Goal: Task Accomplishment & Management: Complete application form

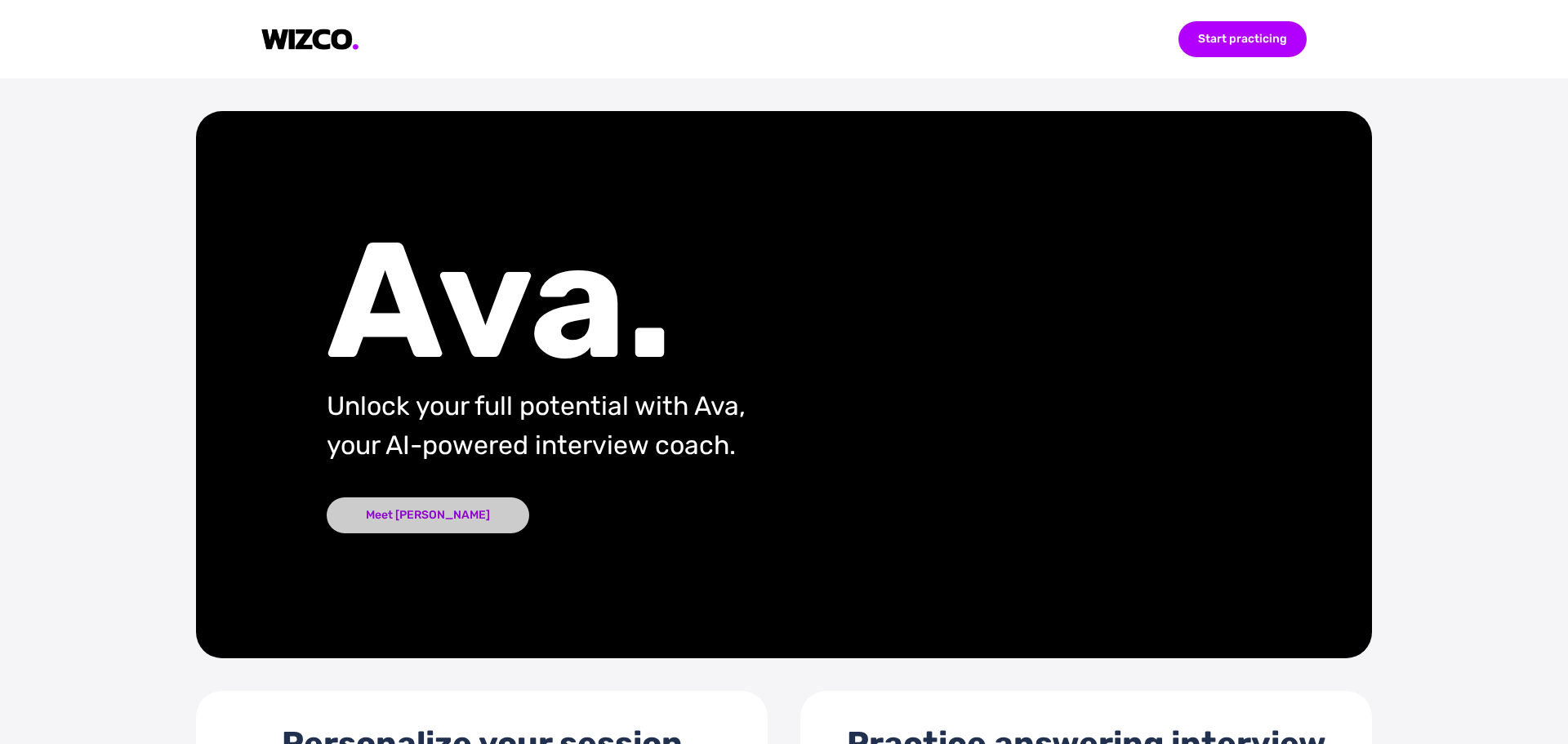
click at [417, 507] on div "Meet [PERSON_NAME]" at bounding box center [428, 515] width 202 height 36
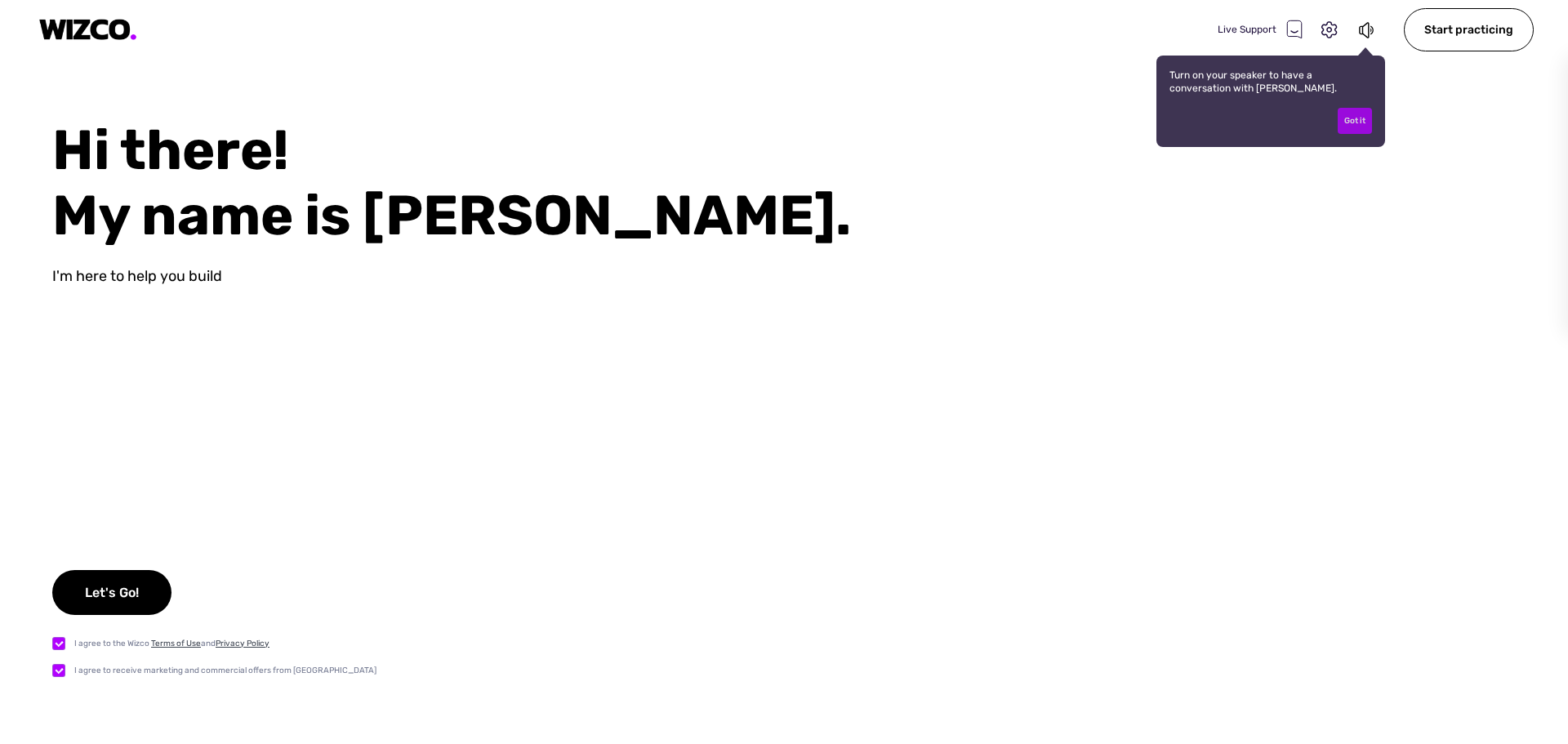
click at [1357, 128] on div "Got it" at bounding box center [1354, 120] width 34 height 26
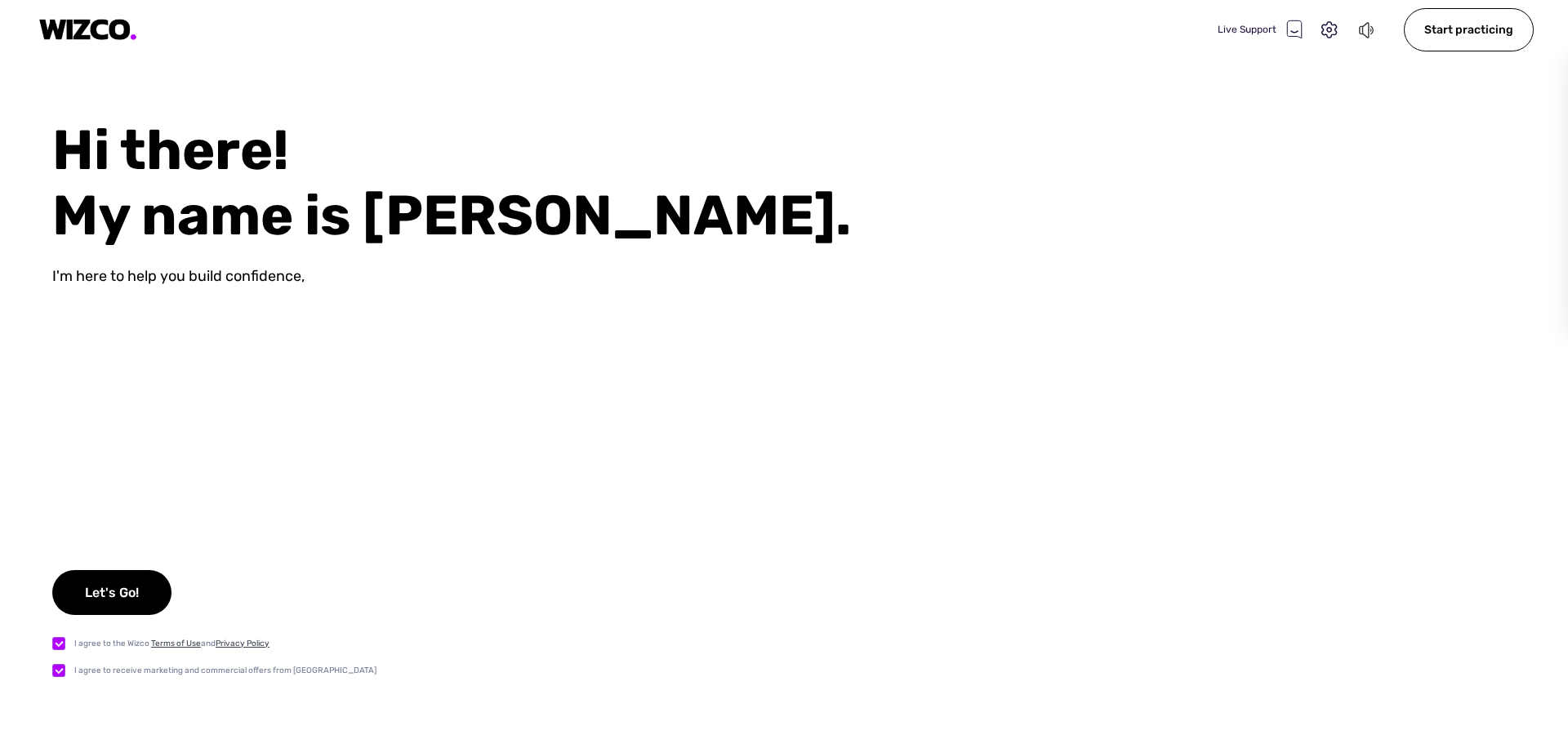
click at [1365, 34] on icon at bounding box center [1364, 30] width 10 height 16
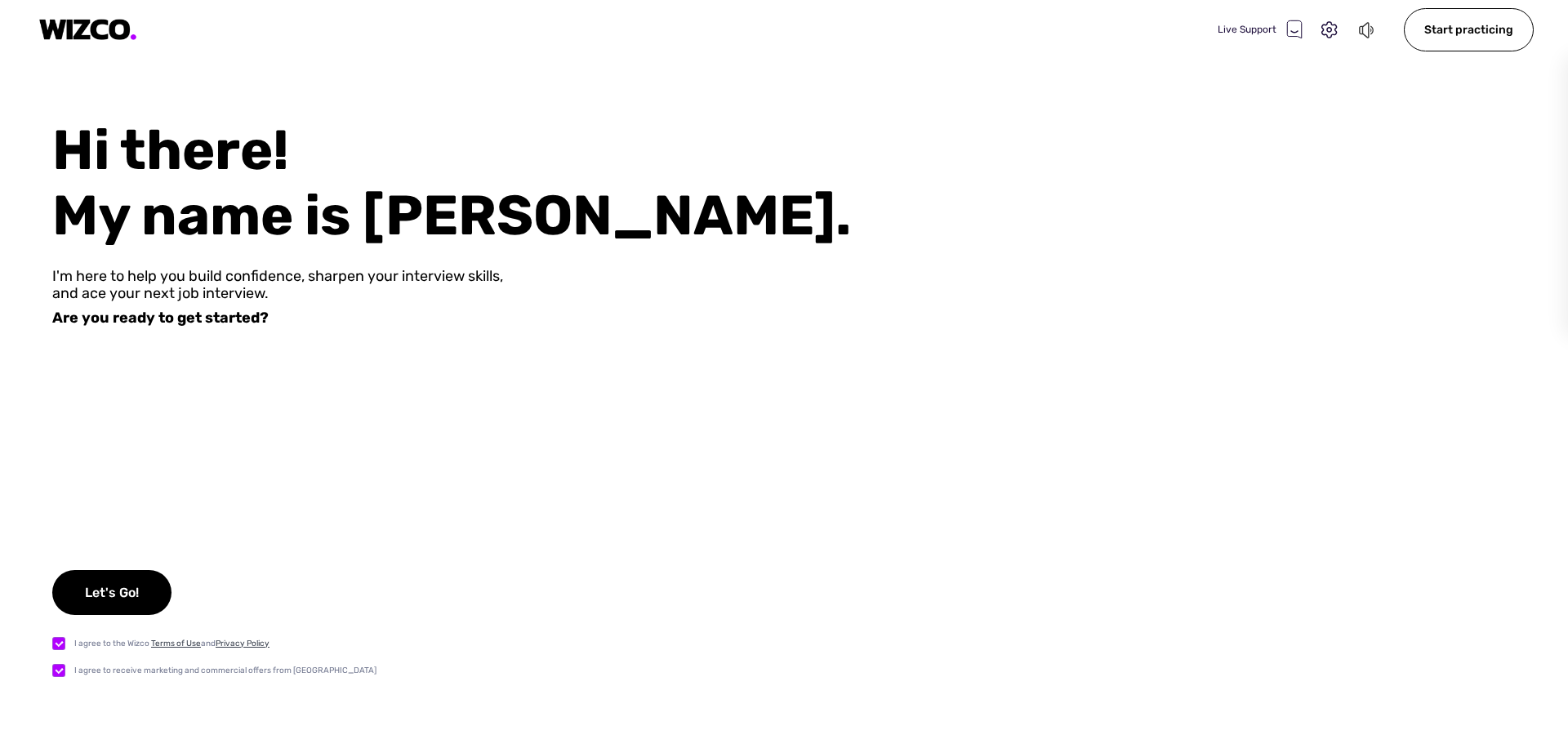
drag, startPoint x: 1003, startPoint y: 574, endPoint x: 1002, endPoint y: 548, distance: 26.0
click at [1003, 574] on div "Hi there! My name is [PERSON_NAME]. I'm here to help you build confidence, shar…" at bounding box center [784, 432] width 1568 height 627
click at [115, 600] on div "Let's Go!" at bounding box center [111, 592] width 119 height 45
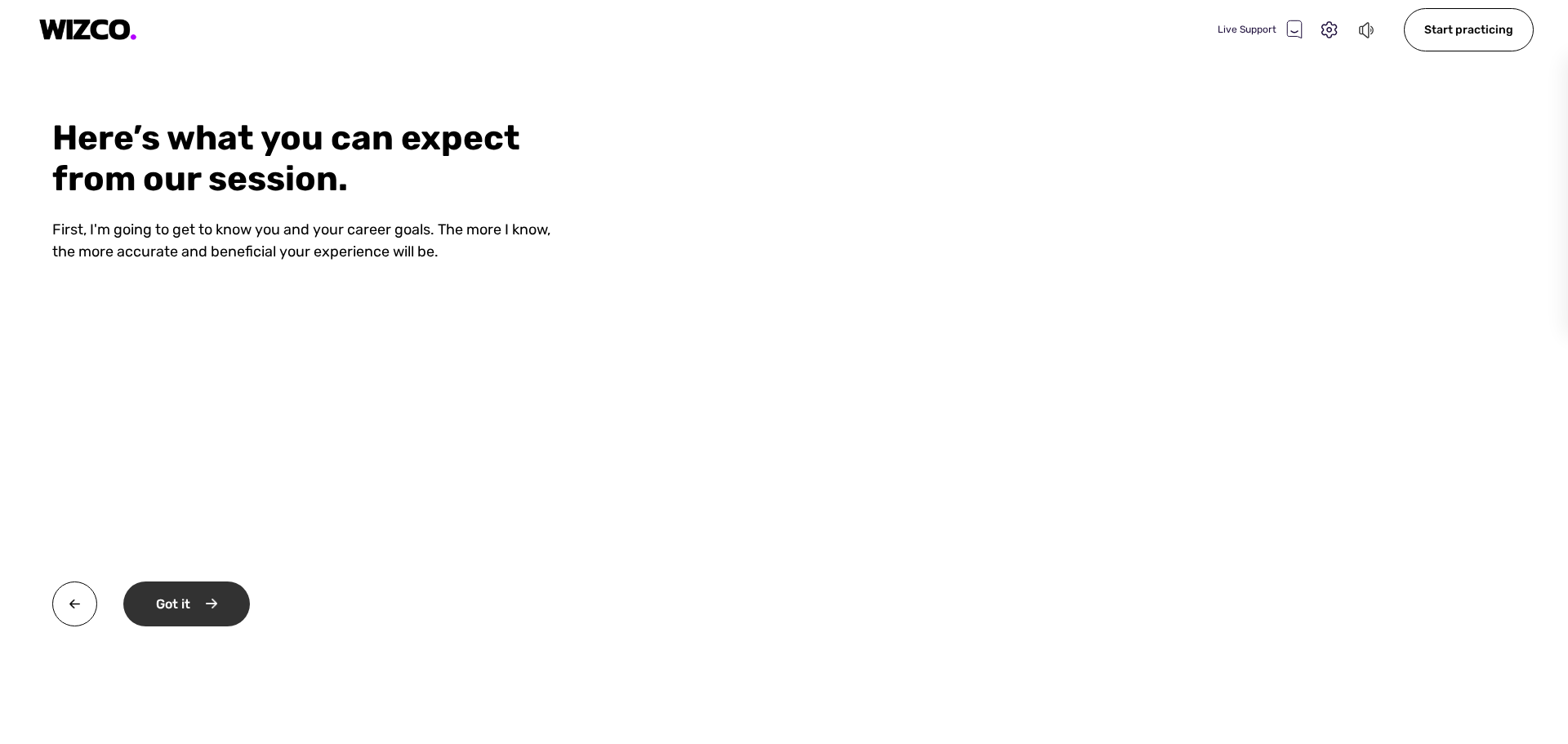
click at [234, 604] on div "Got it" at bounding box center [187, 604] width 127 height 45
click at [208, 604] on div "Okay" at bounding box center [186, 604] width 124 height 45
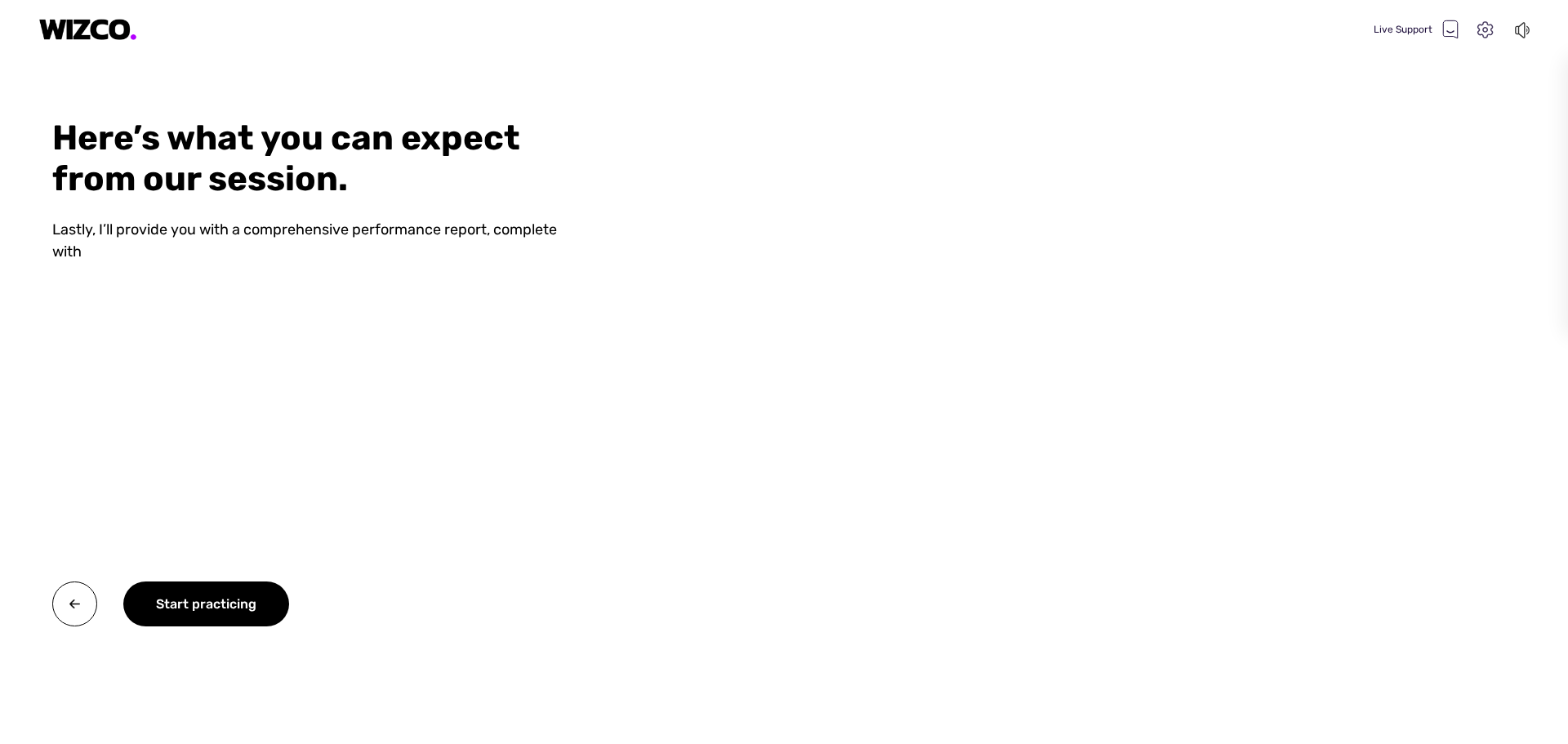
click at [1485, 28] on icon at bounding box center [1486, 29] width 15 height 16
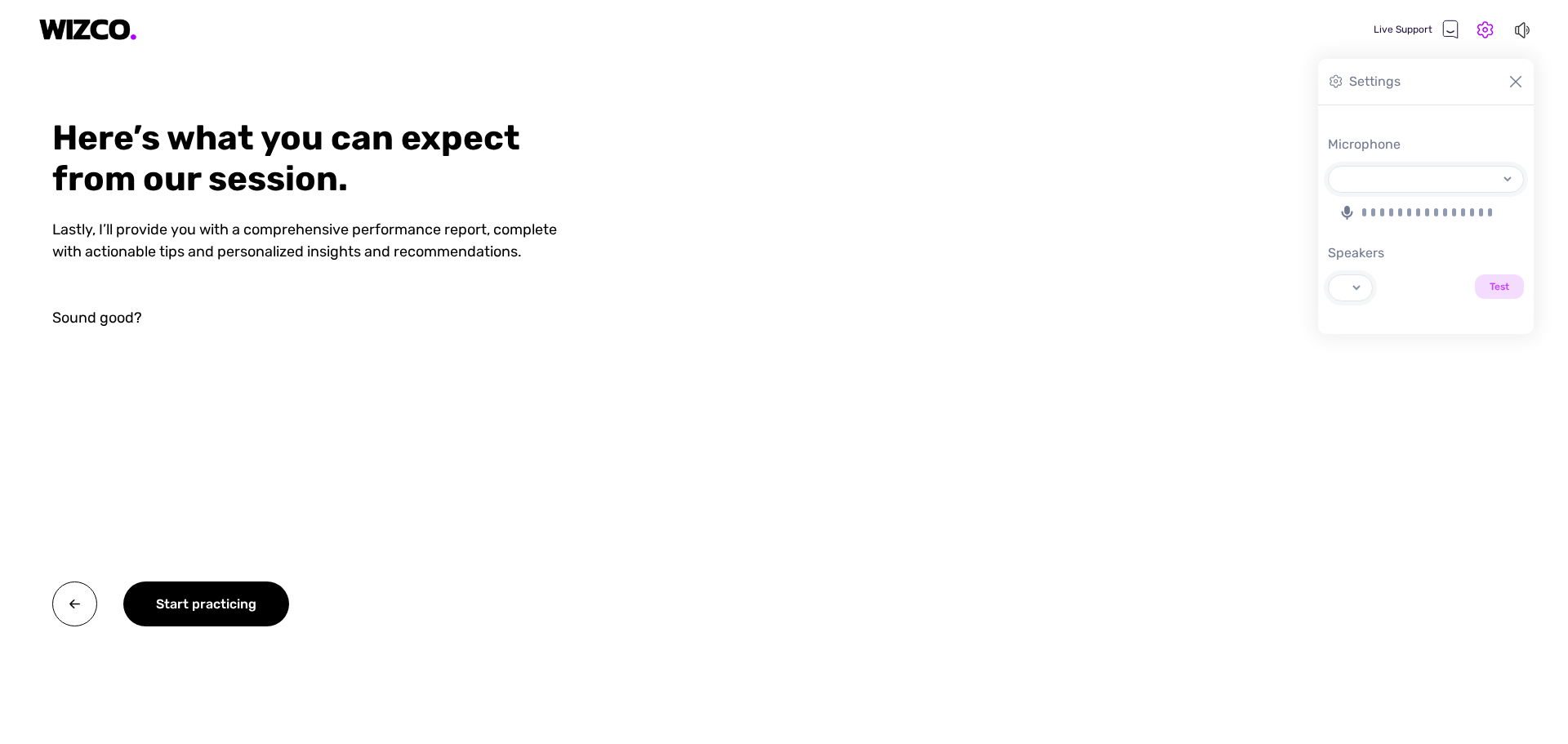
click at [1356, 284] on select "Speakers Test" at bounding box center [1346, 288] width 34 height 25
click at [1376, 253] on div "Speakers" at bounding box center [1426, 253] width 196 height 19
click at [1364, 276] on select "Speakers Test" at bounding box center [1346, 288] width 34 height 25
click at [422, 422] on div "Here’s what you can expect from our session. Lastly, I’ll provide you with a co…" at bounding box center [313, 432] width 628 height 627
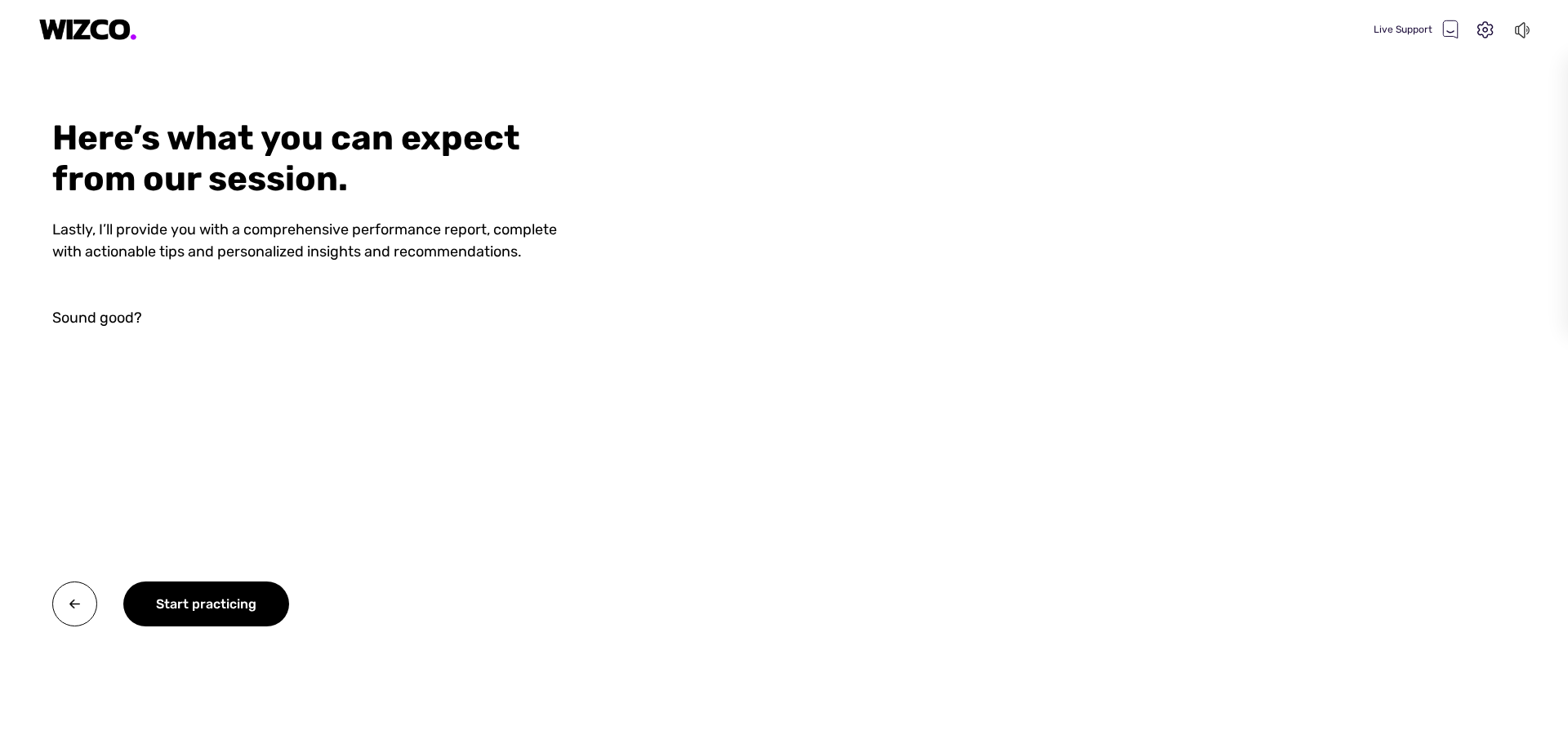
select select "default"
click at [166, 610] on div "Start practicing" at bounding box center [206, 604] width 165 height 45
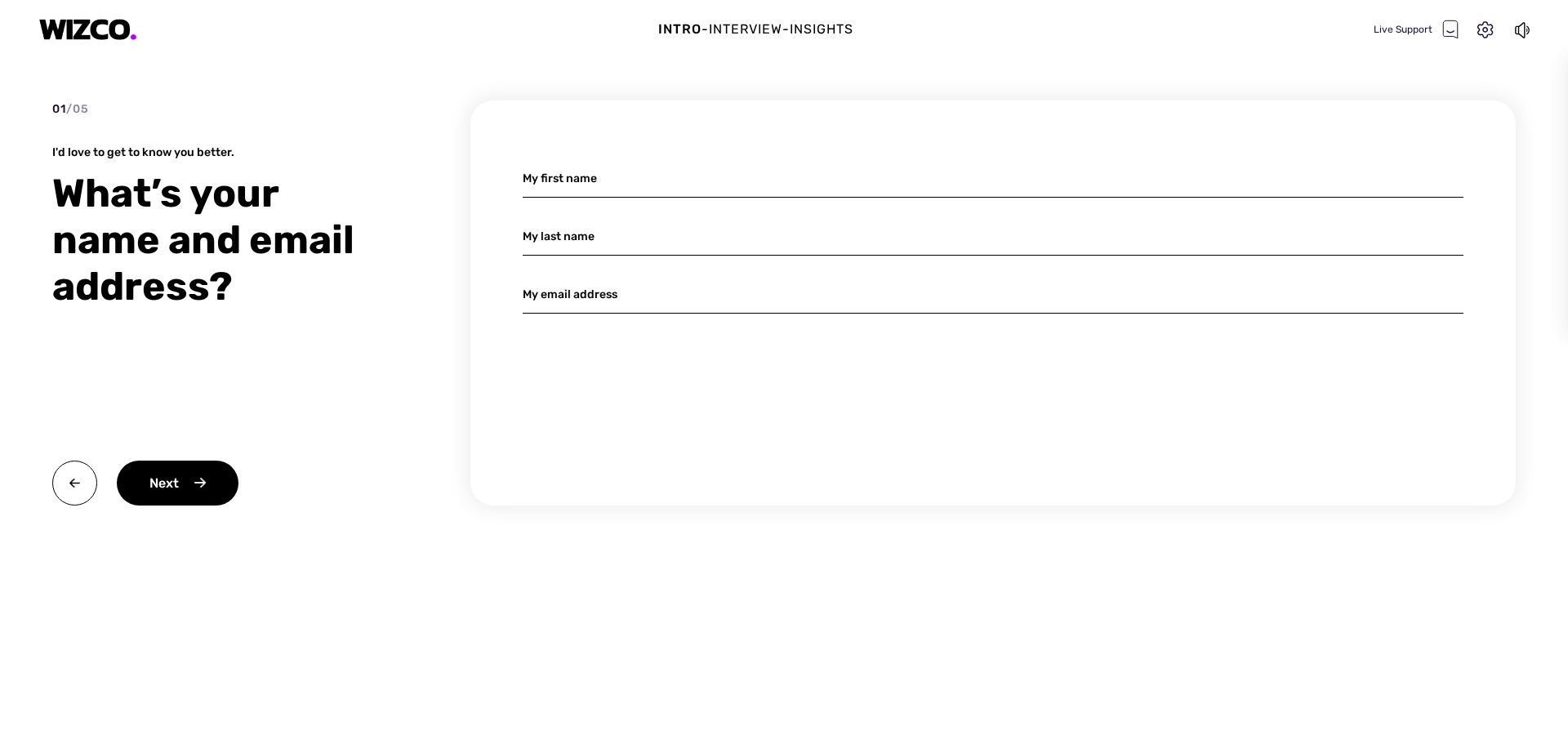
click at [631, 169] on input at bounding box center [992, 179] width 941 height 39
type input "[PERSON_NAME]"
type input "PRADES"
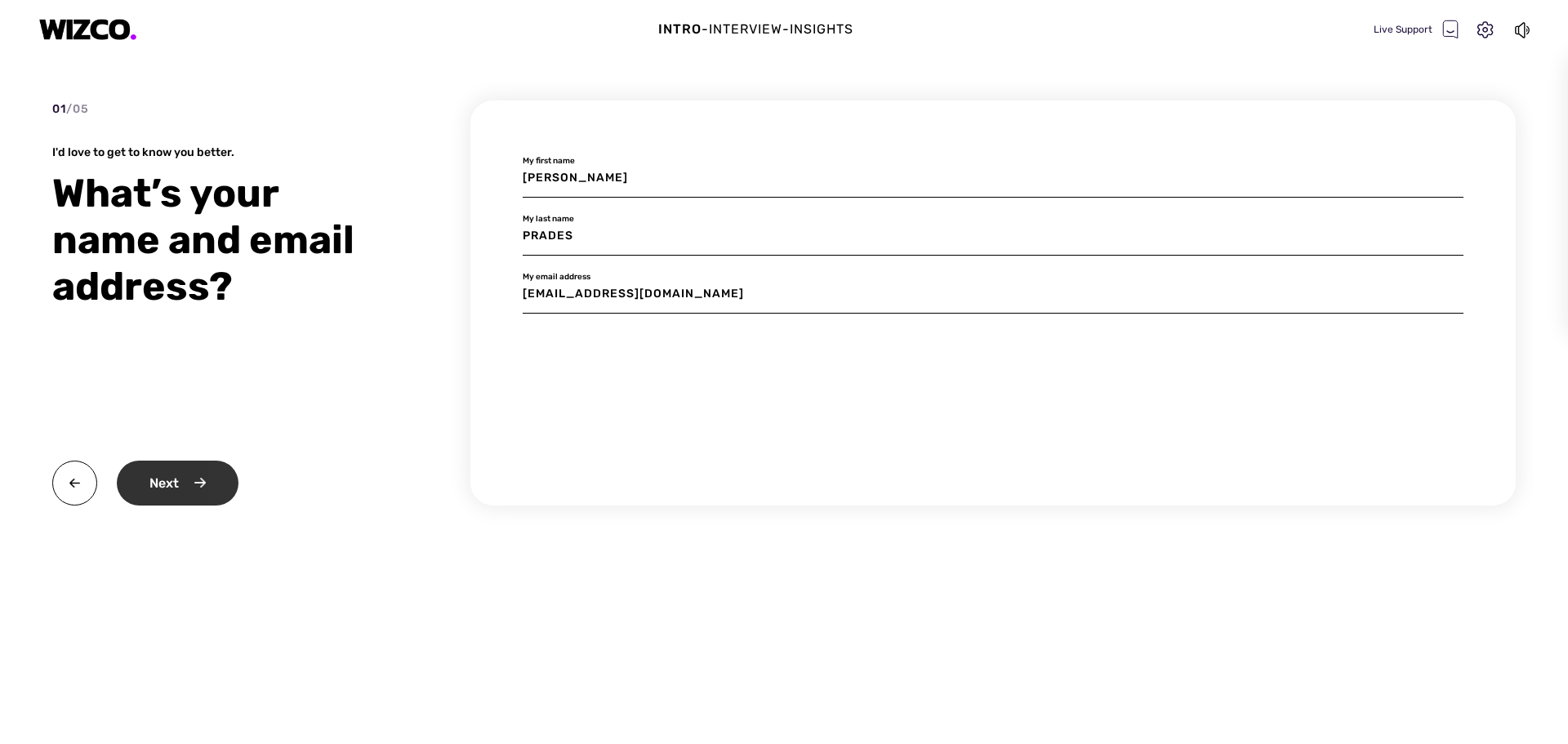
type input "[EMAIL_ADDRESS][DOMAIN_NAME]"
click at [164, 487] on div "Next" at bounding box center [178, 483] width 122 height 45
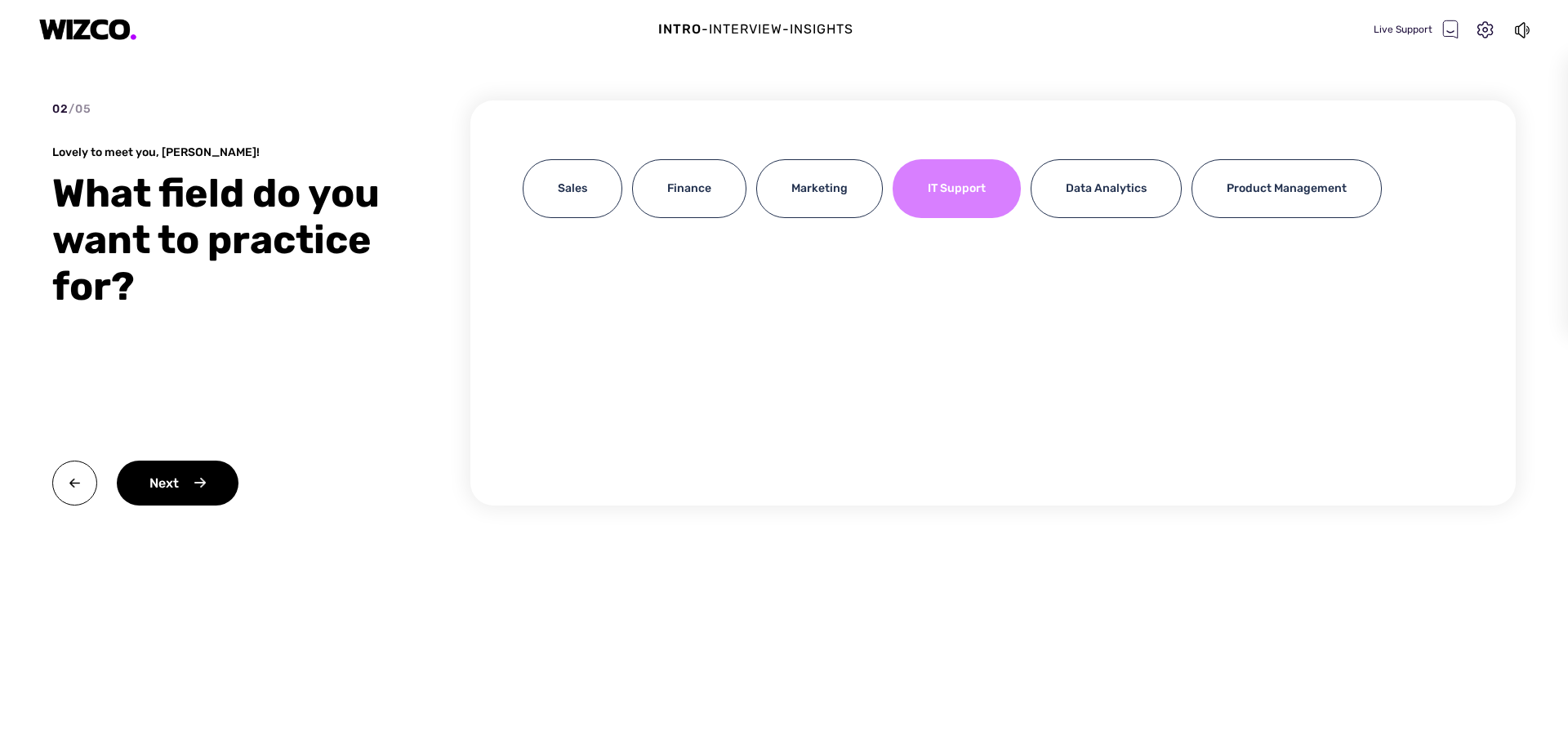
click at [936, 197] on div "IT Support" at bounding box center [957, 189] width 129 height 59
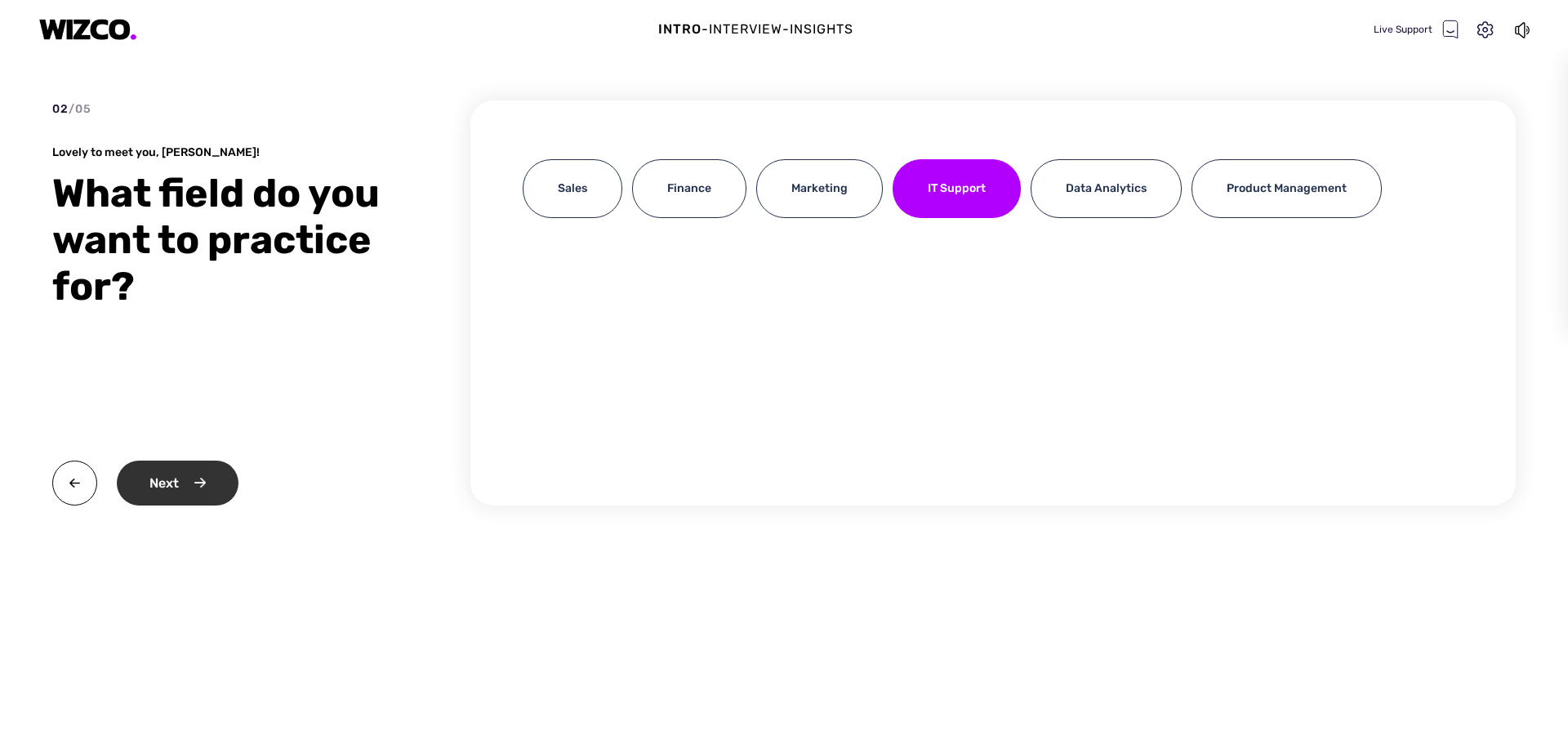
click at [208, 483] on div "Next" at bounding box center [178, 483] width 122 height 45
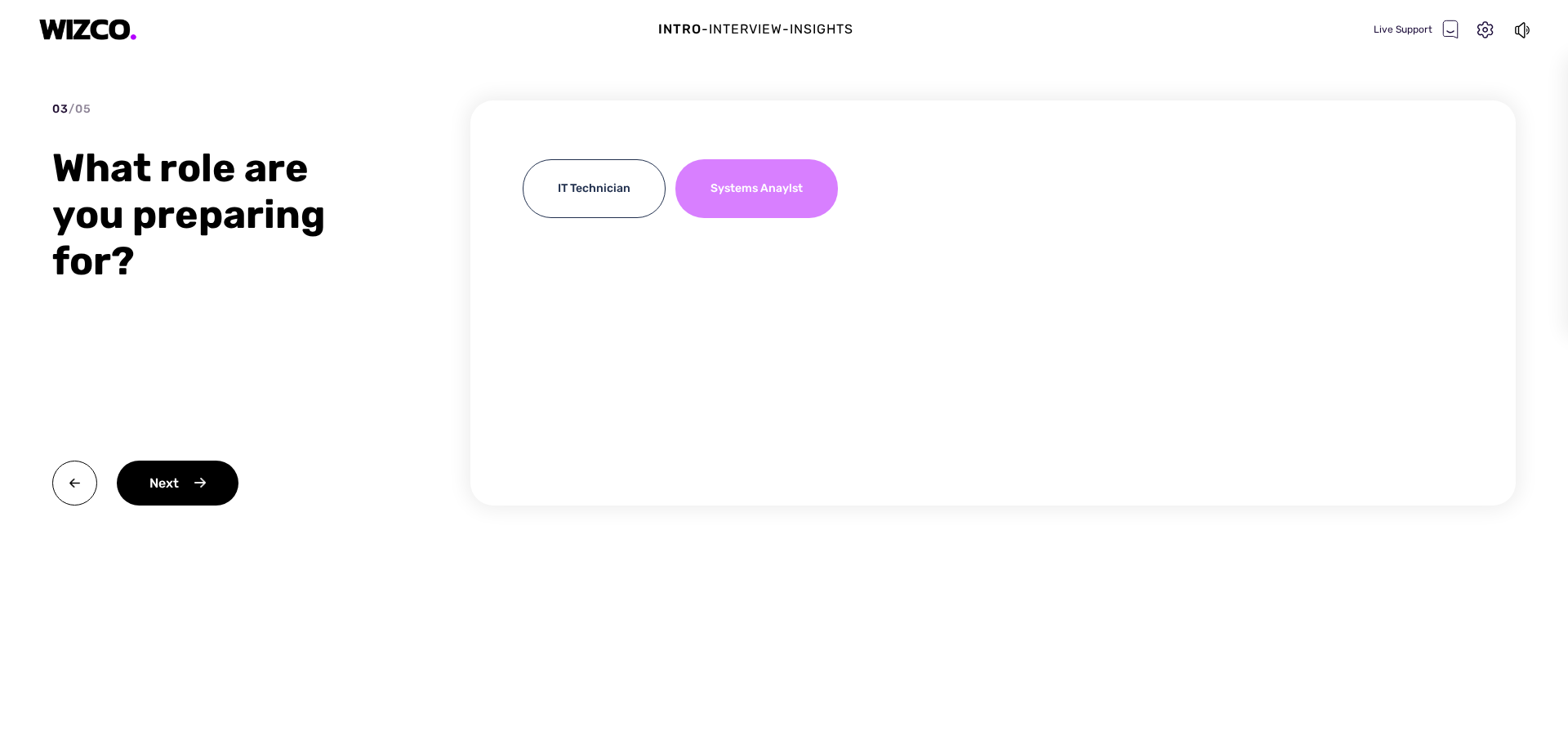
click at [793, 205] on div "Systems Anaylst" at bounding box center [756, 189] width 163 height 59
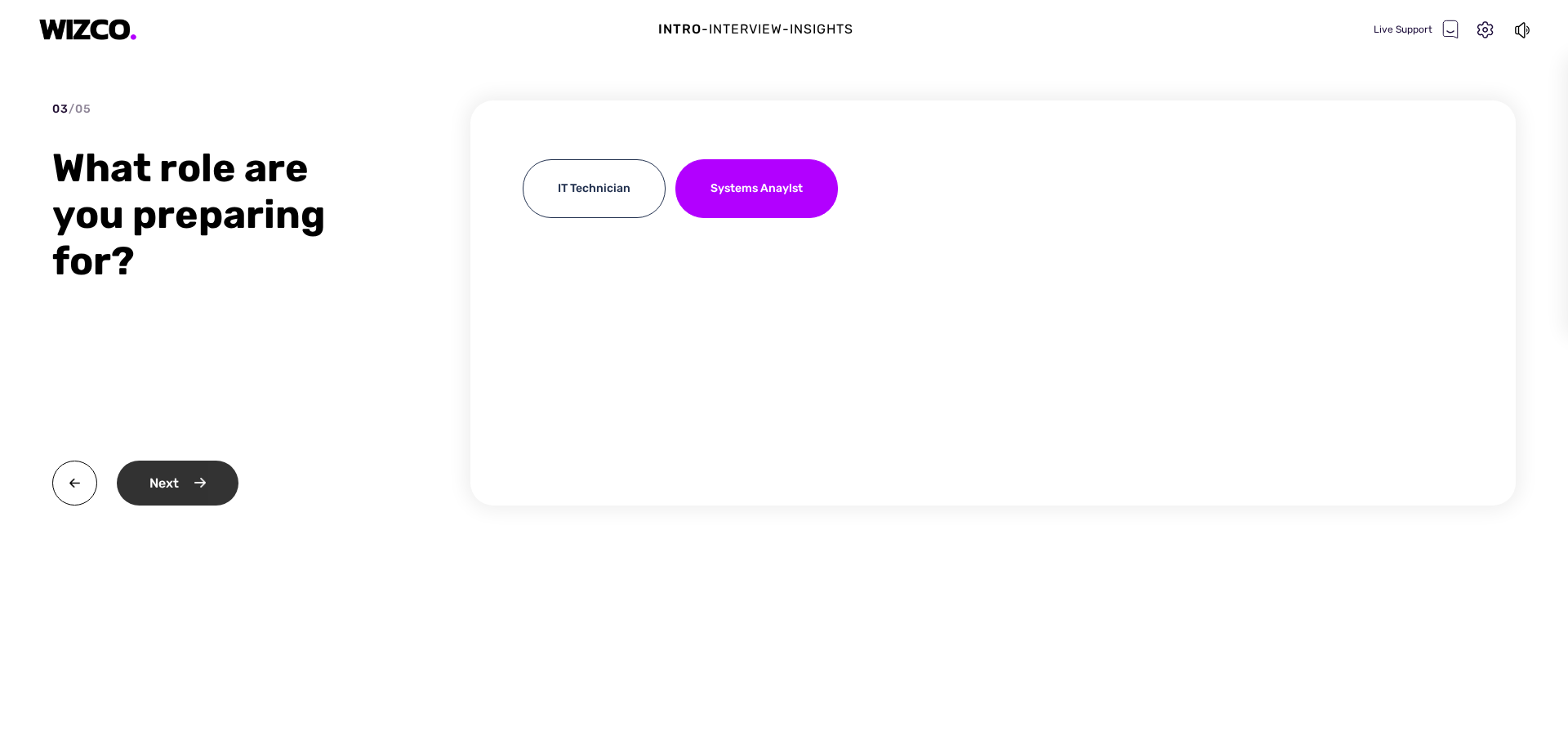
click at [203, 476] on div "Next" at bounding box center [178, 483] width 122 height 45
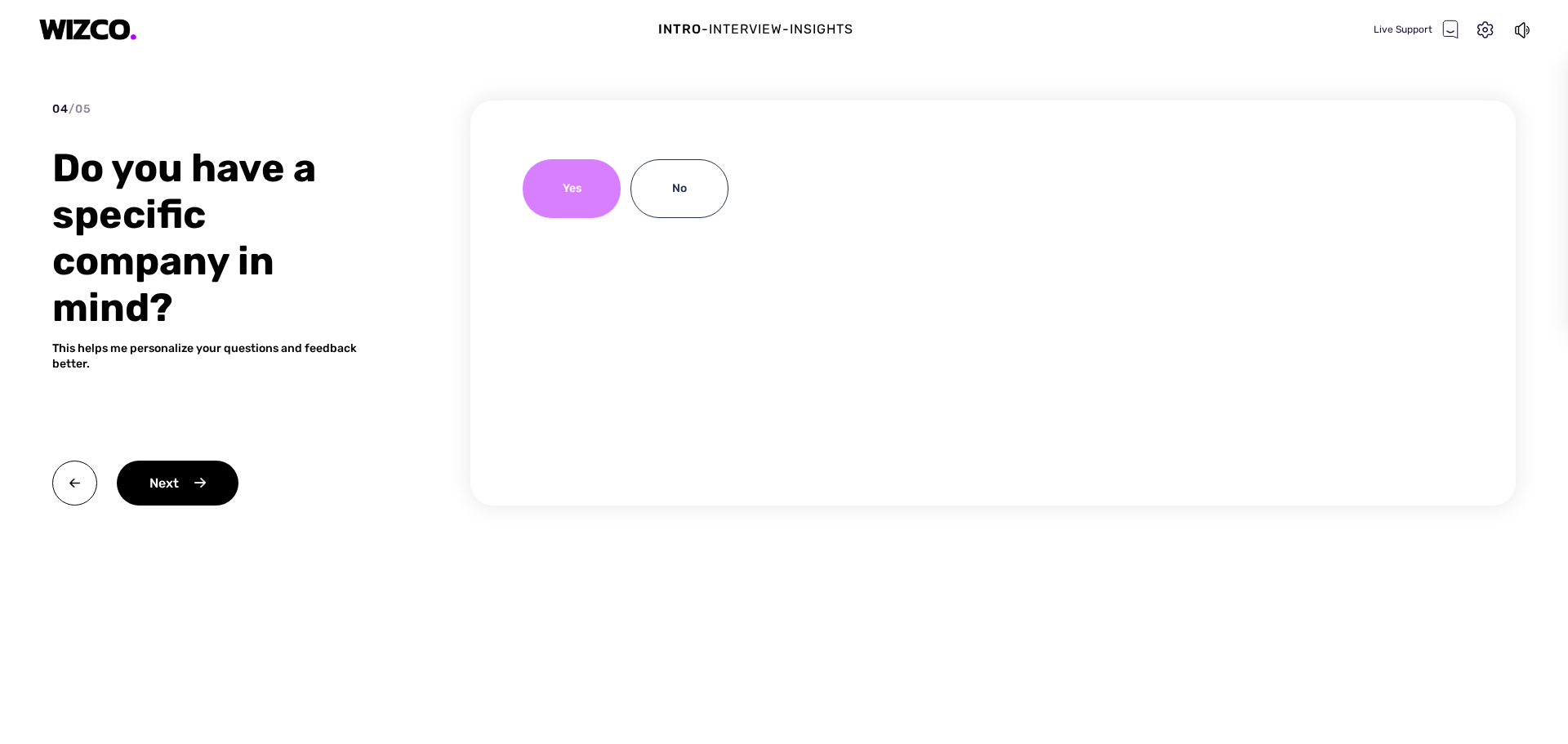
click at [587, 211] on div "Yes" at bounding box center [571, 189] width 98 height 59
click at [159, 513] on div "04 / 05 Do you have a specific company in mind? This helps me personalize your …" at bounding box center [784, 333] width 1464 height 464
click at [181, 485] on div "Next" at bounding box center [178, 483] width 122 height 45
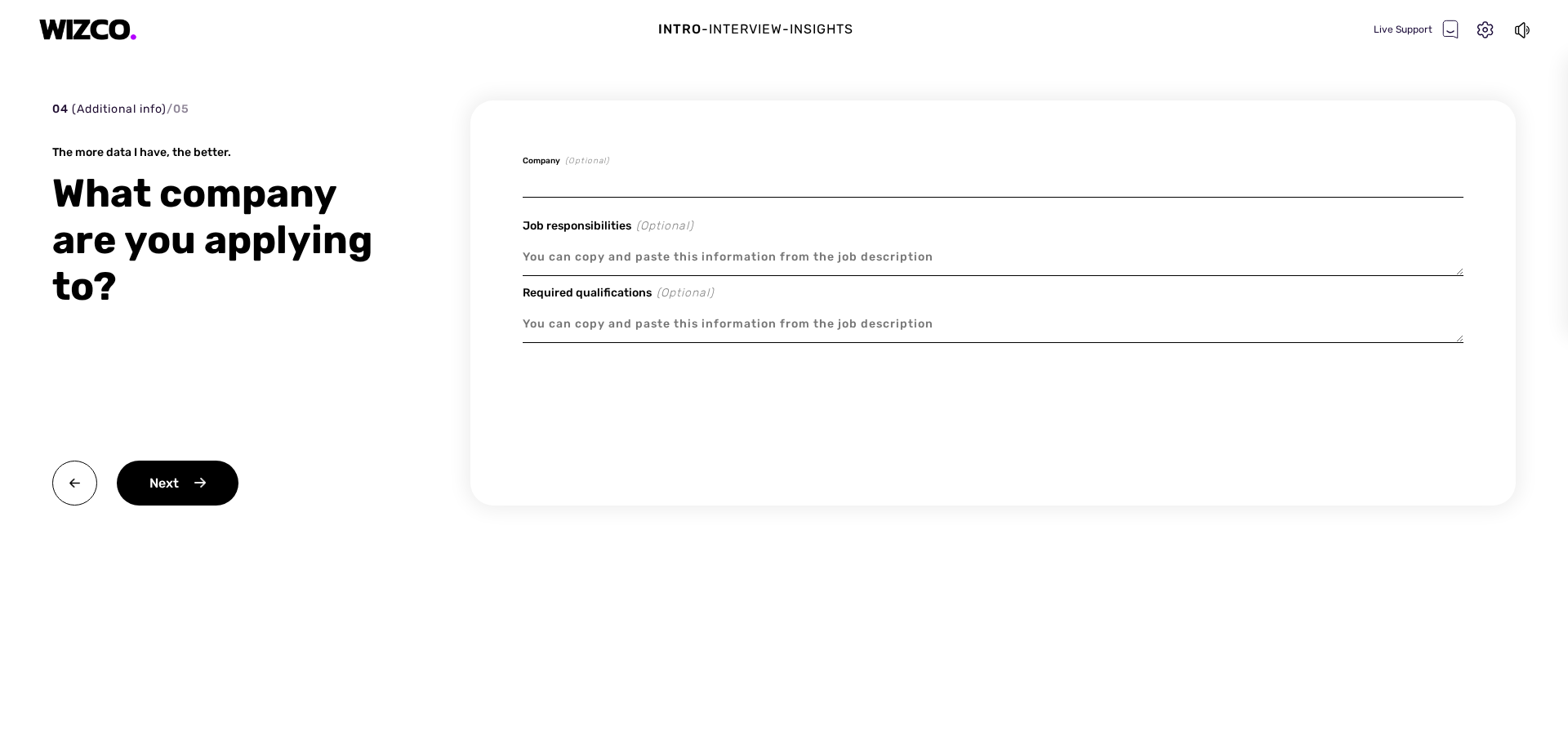
click at [637, 167] on input at bounding box center [992, 179] width 941 height 39
type textarea "x"
type input "A"
type textarea "x"
type input "Ar"
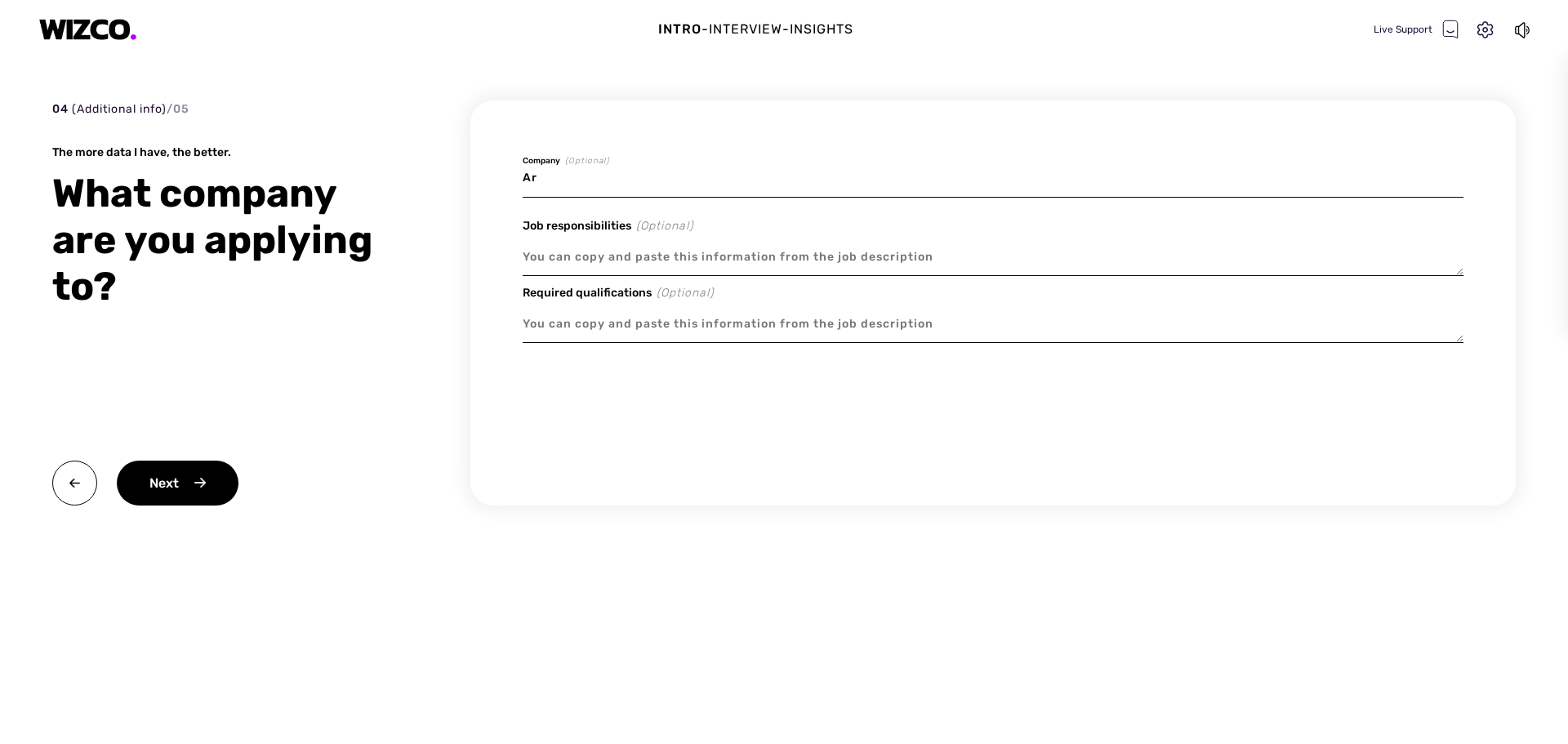
type textarea "x"
type input "[PERSON_NAME]"
type textarea "x"
type input "Aria"
type textarea "x"
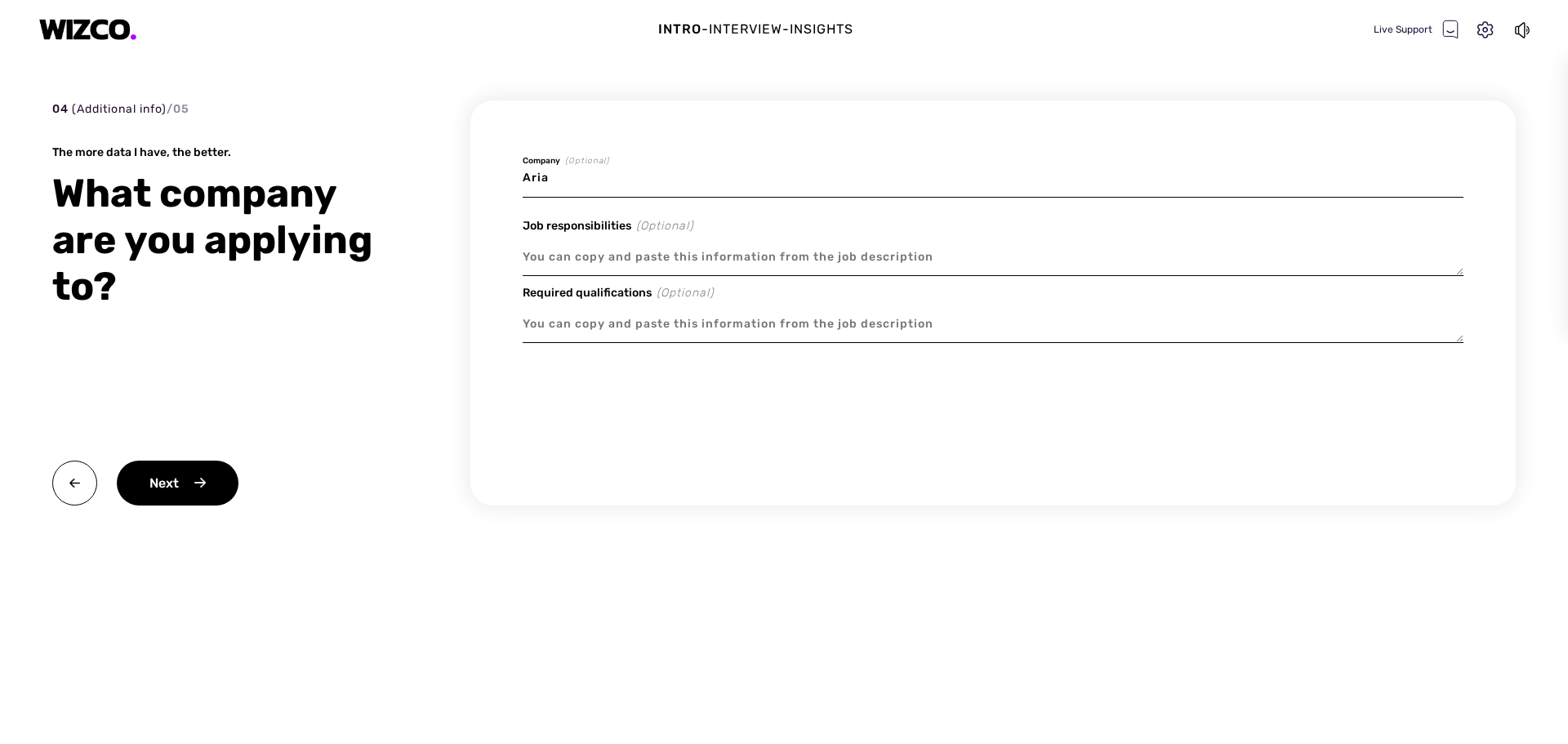
type input "[DEMOGRAPHIC_DATA]"
type textarea "x"
type input "[PERSON_NAME]"
type textarea "x"
type input "Arianeg"
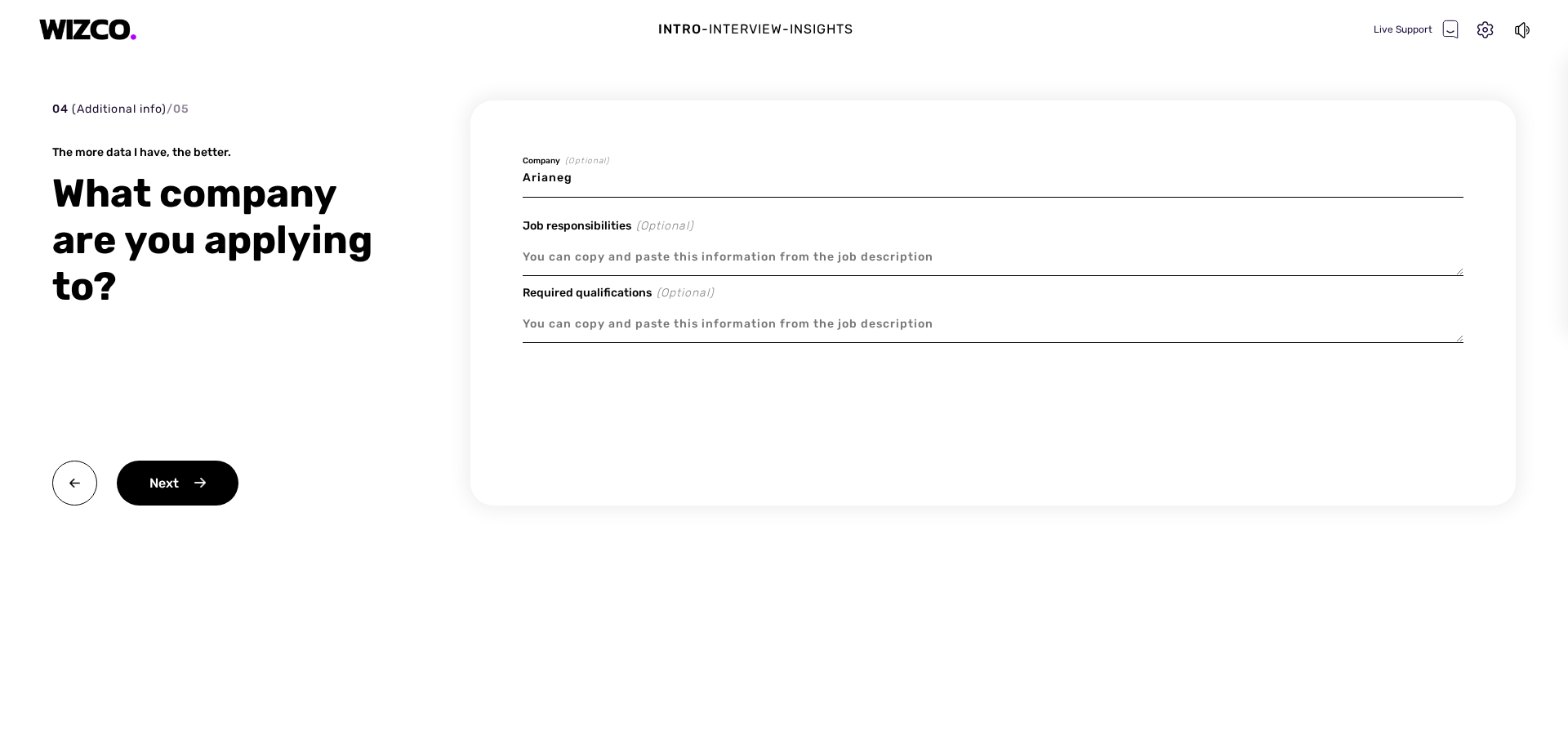
type textarea "x"
type input "Arianegr"
type textarea "x"
type input "Arianegro"
type textarea "x"
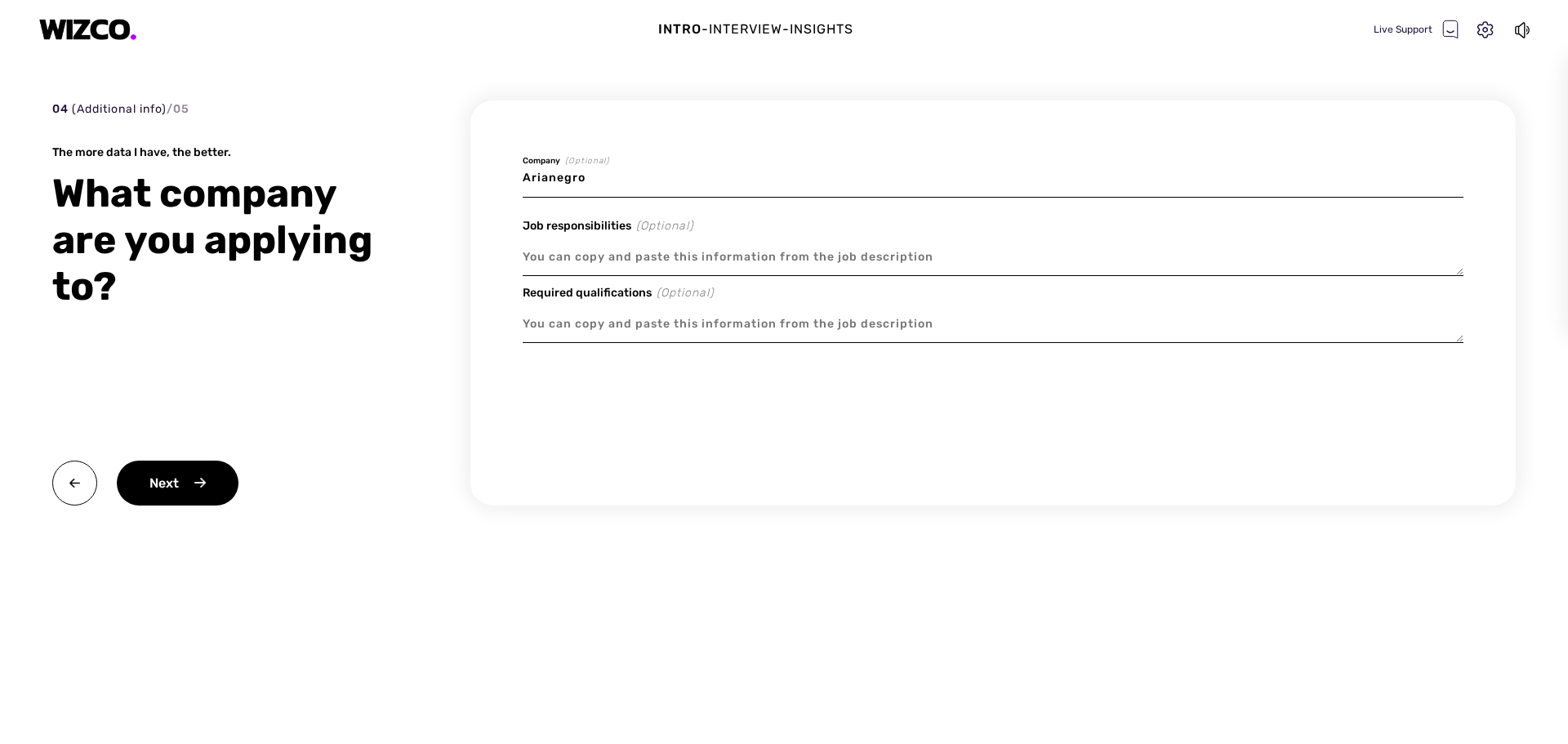
type input "Arianegrou"
type textarea "x"
type input "Arianegroup"
click at [601, 254] on textarea at bounding box center [992, 257] width 941 height 38
type textarea "x"
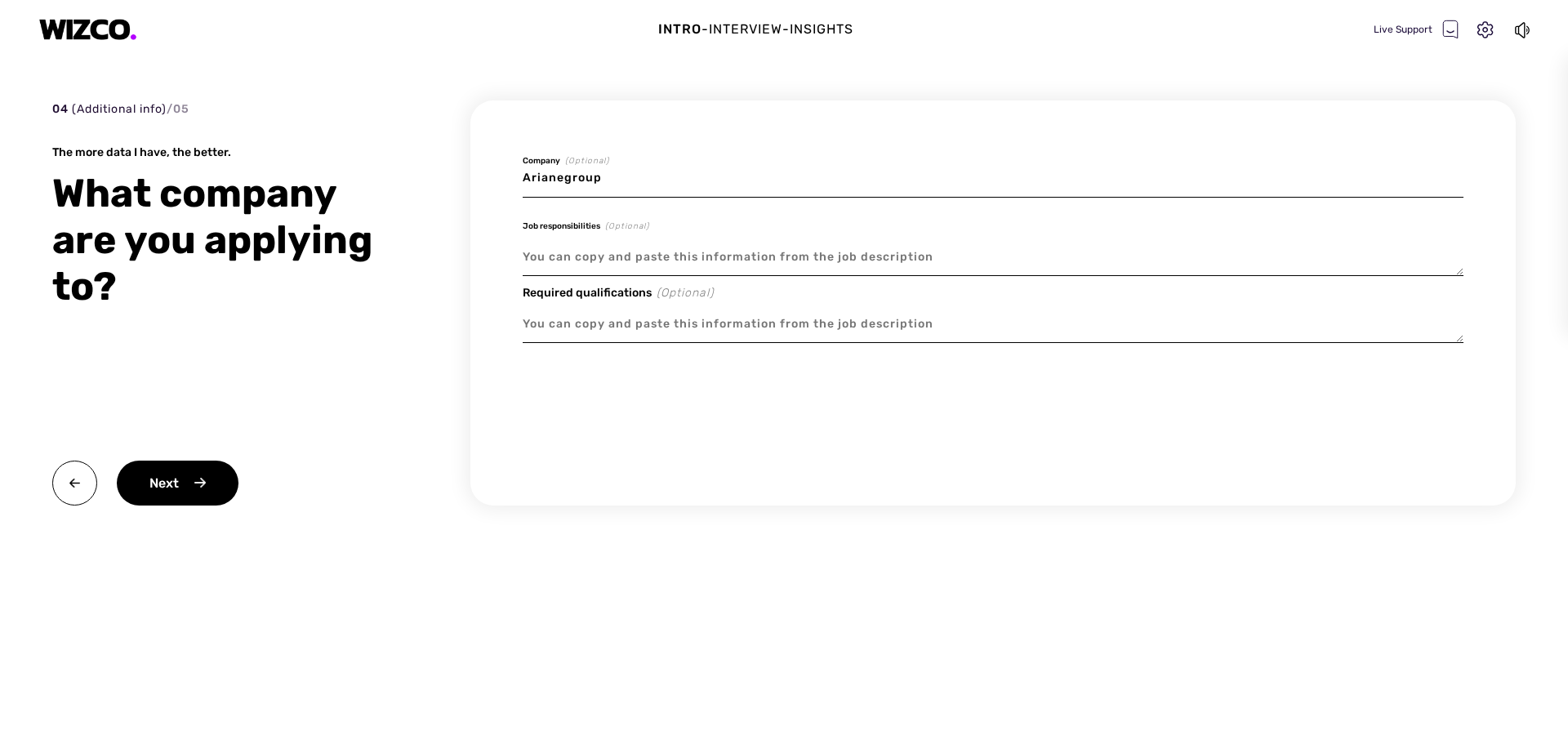
type textarea "t"
type textarea "x"
type textarea "te"
type textarea "x"
type textarea "tes"
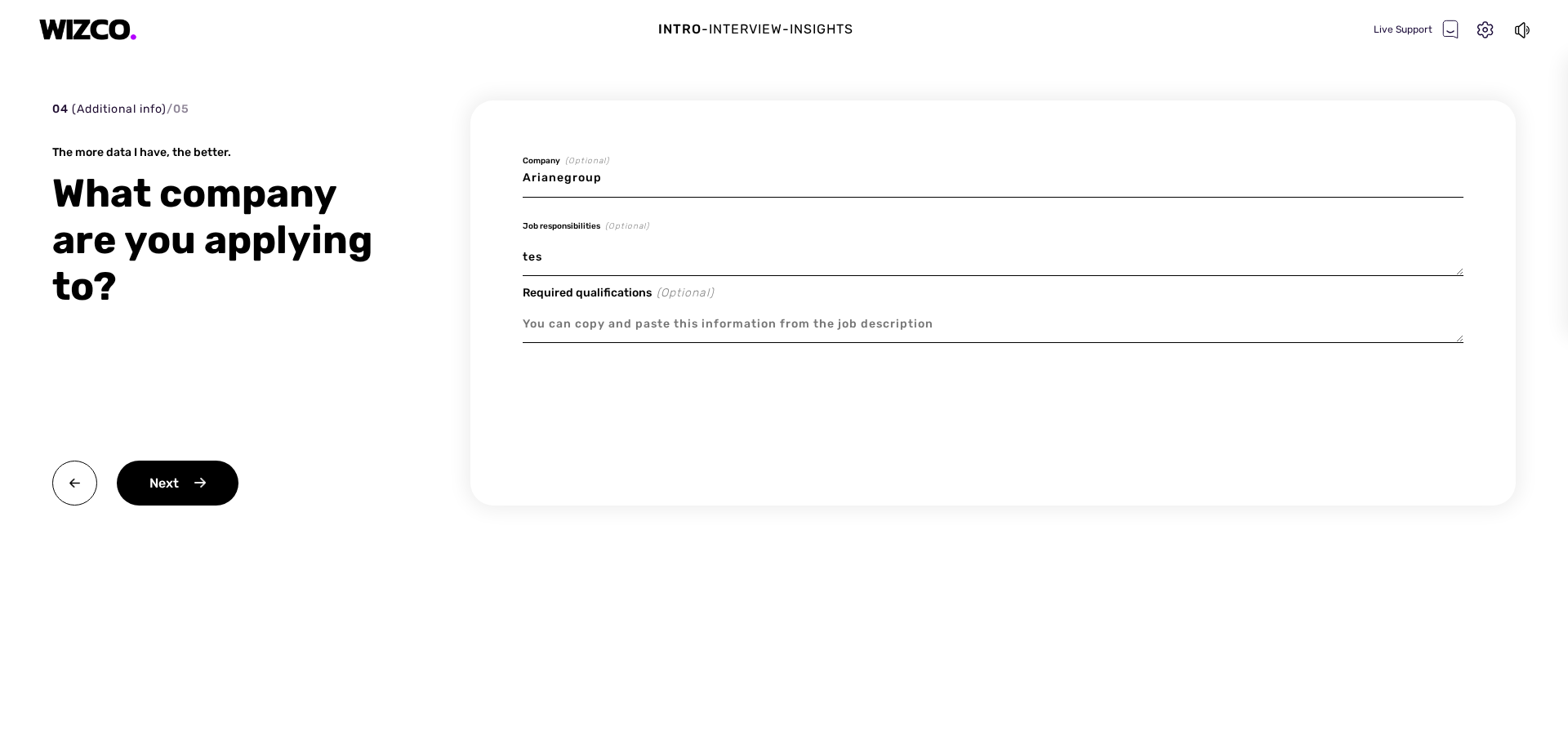
type textarea "x"
type textarea "test"
type textarea "x"
type textarea "test"
type textarea "x"
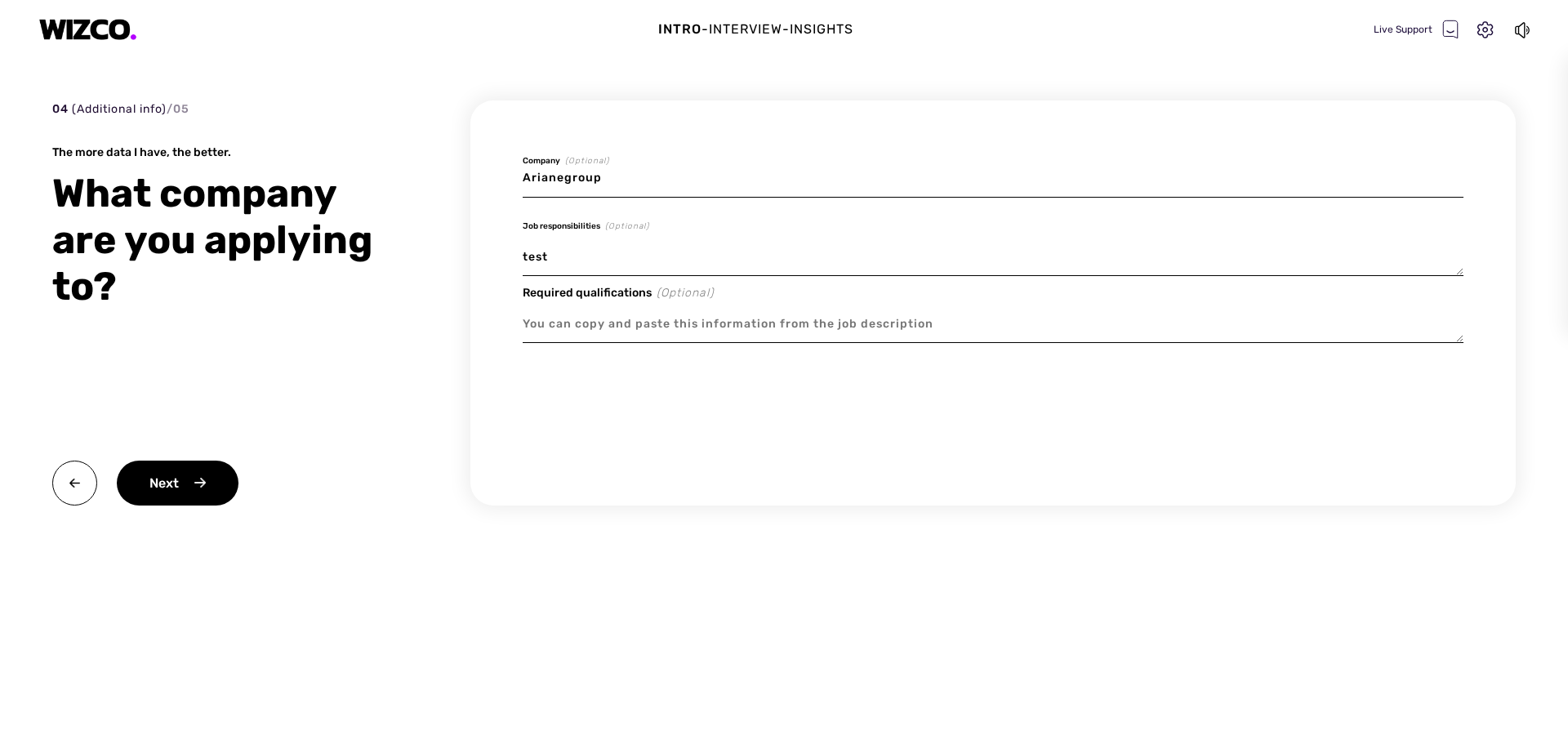
type textarea "test r"
type textarea "x"
type textarea "test re"
type textarea "x"
type textarea "test rep"
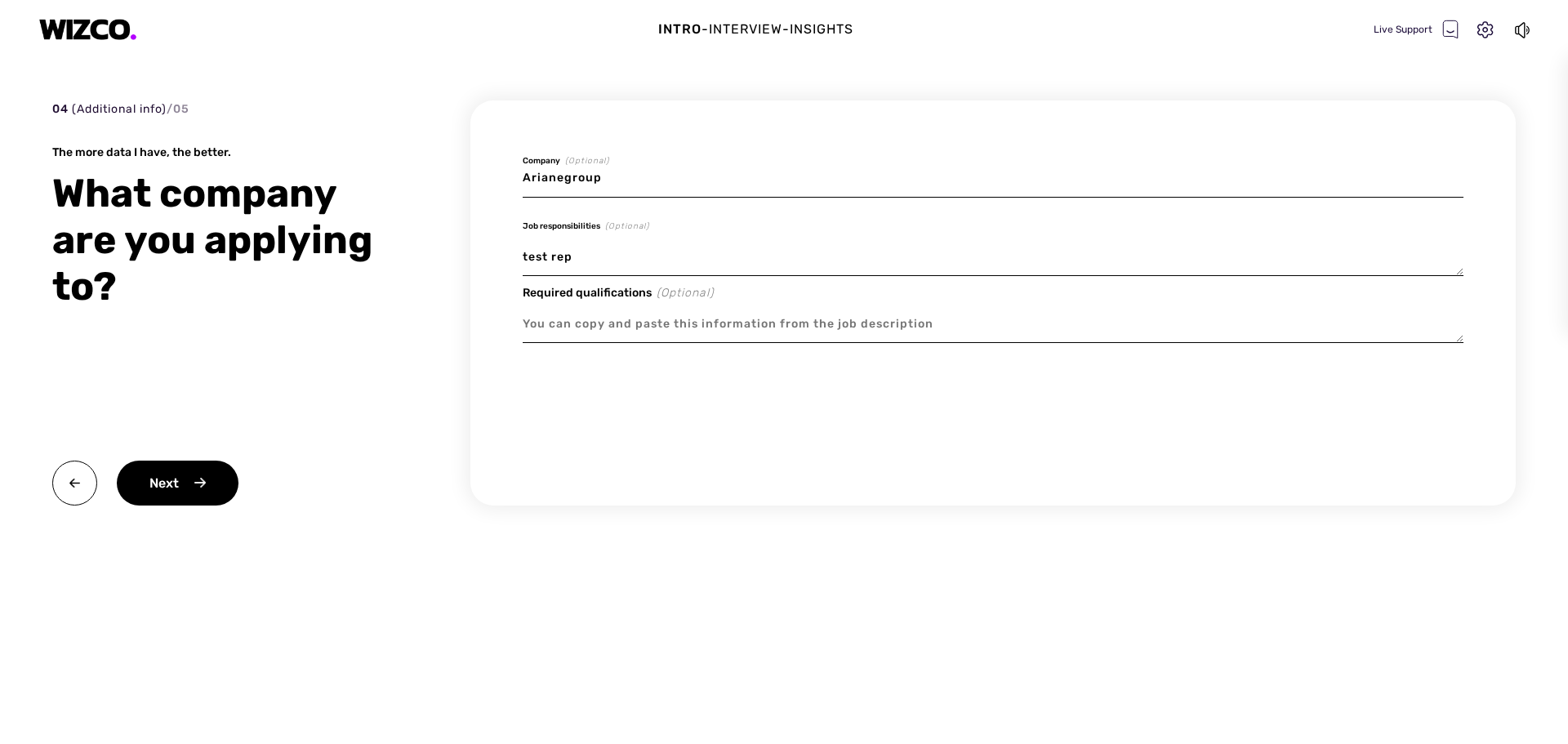
type textarea "x"
type textarea "test reps"
type textarea "x"
type textarea "test rep"
type textarea "x"
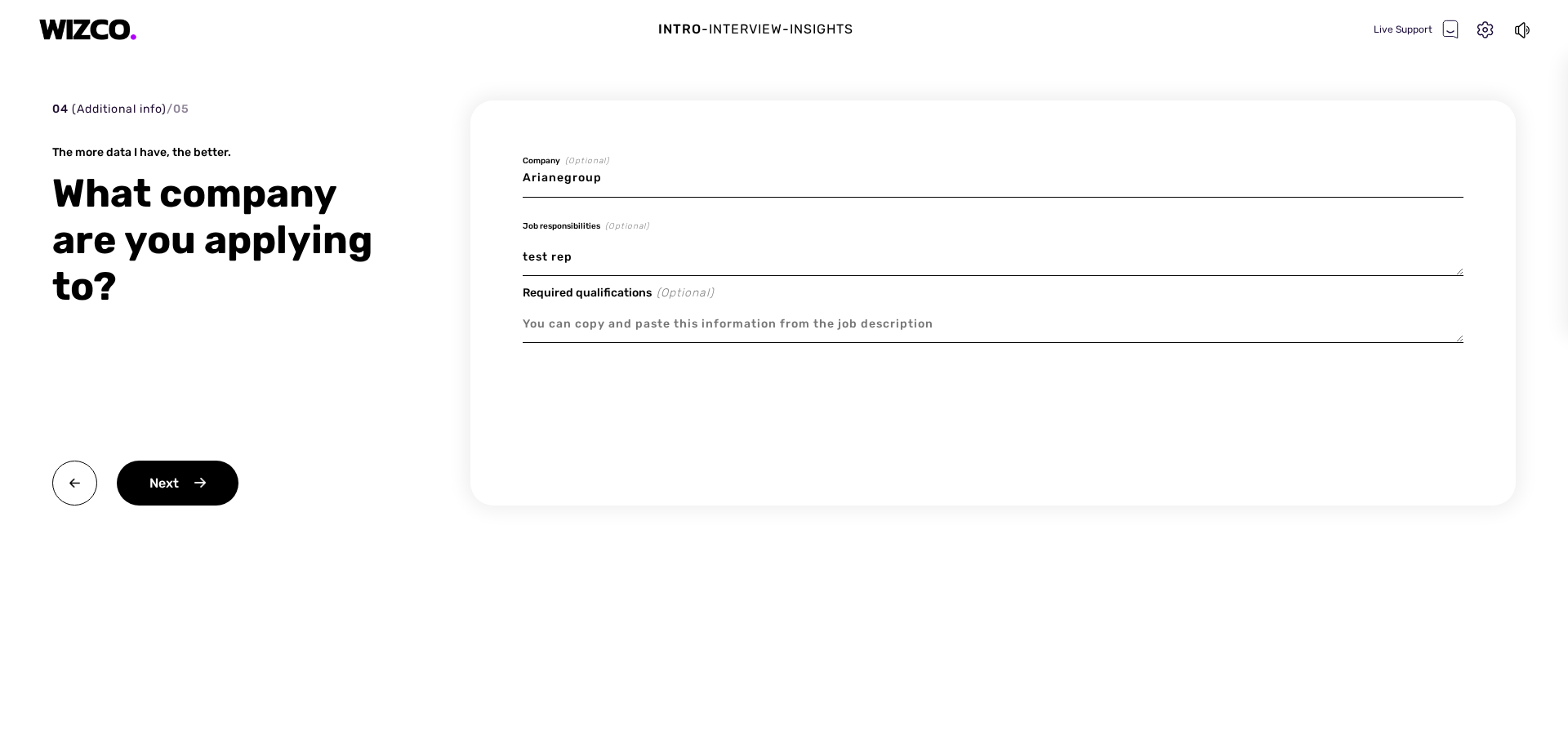
type textarea "test re"
type textarea "x"
type textarea "test res"
type textarea "x"
type textarea "test resp"
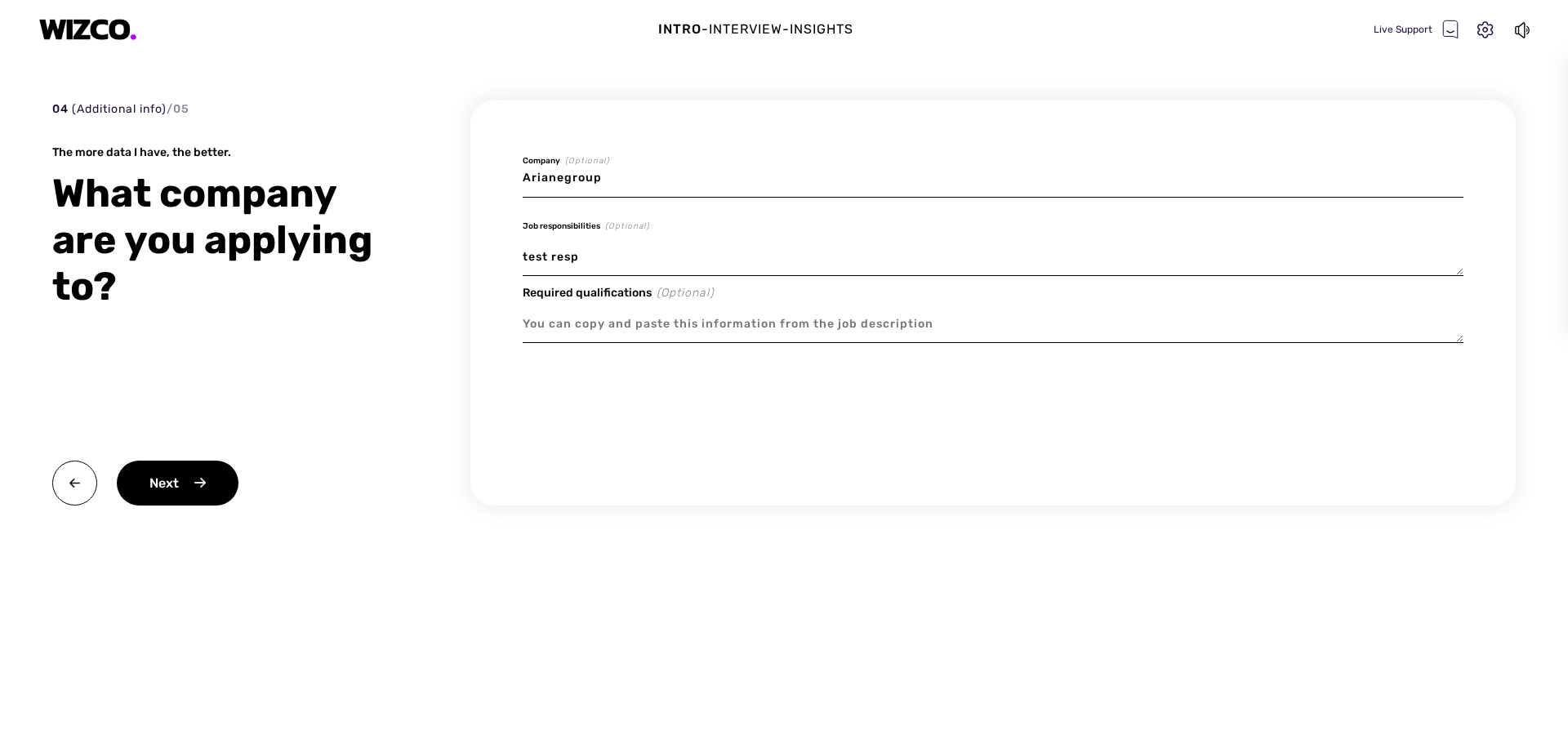
type textarea "x"
type textarea "test respo"
type textarea "x"
type textarea "test respon"
type textarea "x"
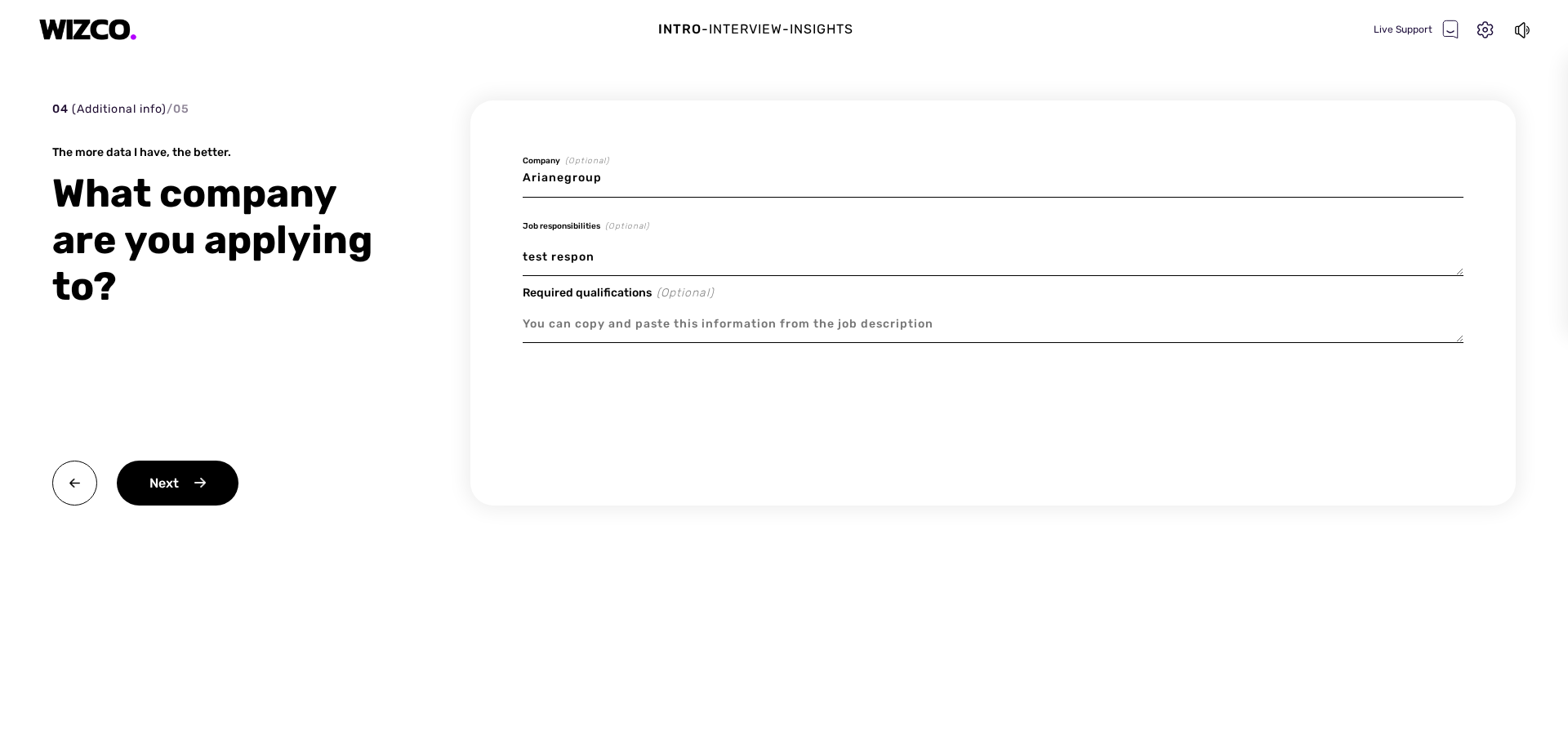
type textarea "test respons"
type textarea "x"
type textarea "test responsi"
type textarea "x"
type textarea "test responsig"
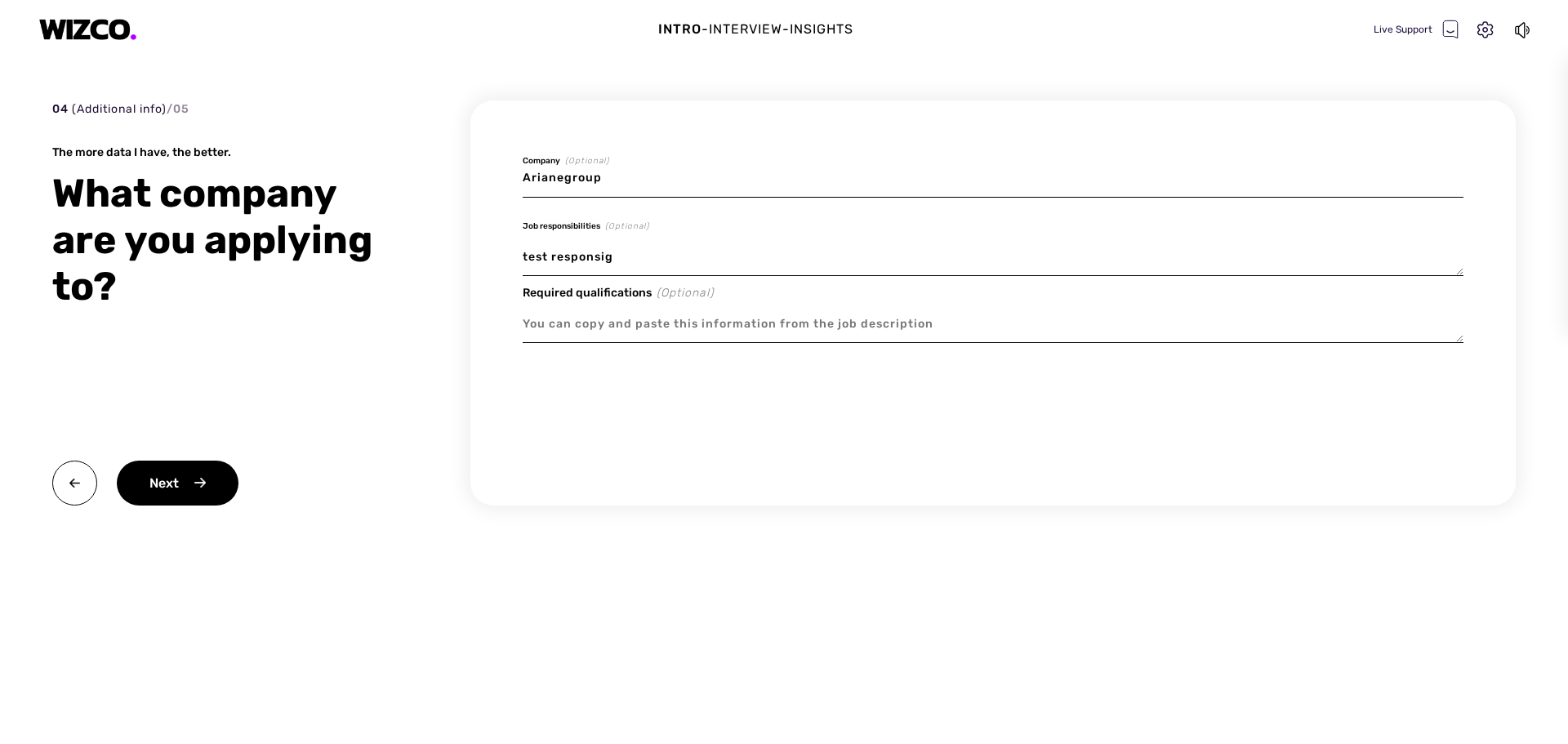
type textarea "x"
type textarea "test responsi"
type textarea "x"
type textarea "test responsib"
type textarea "x"
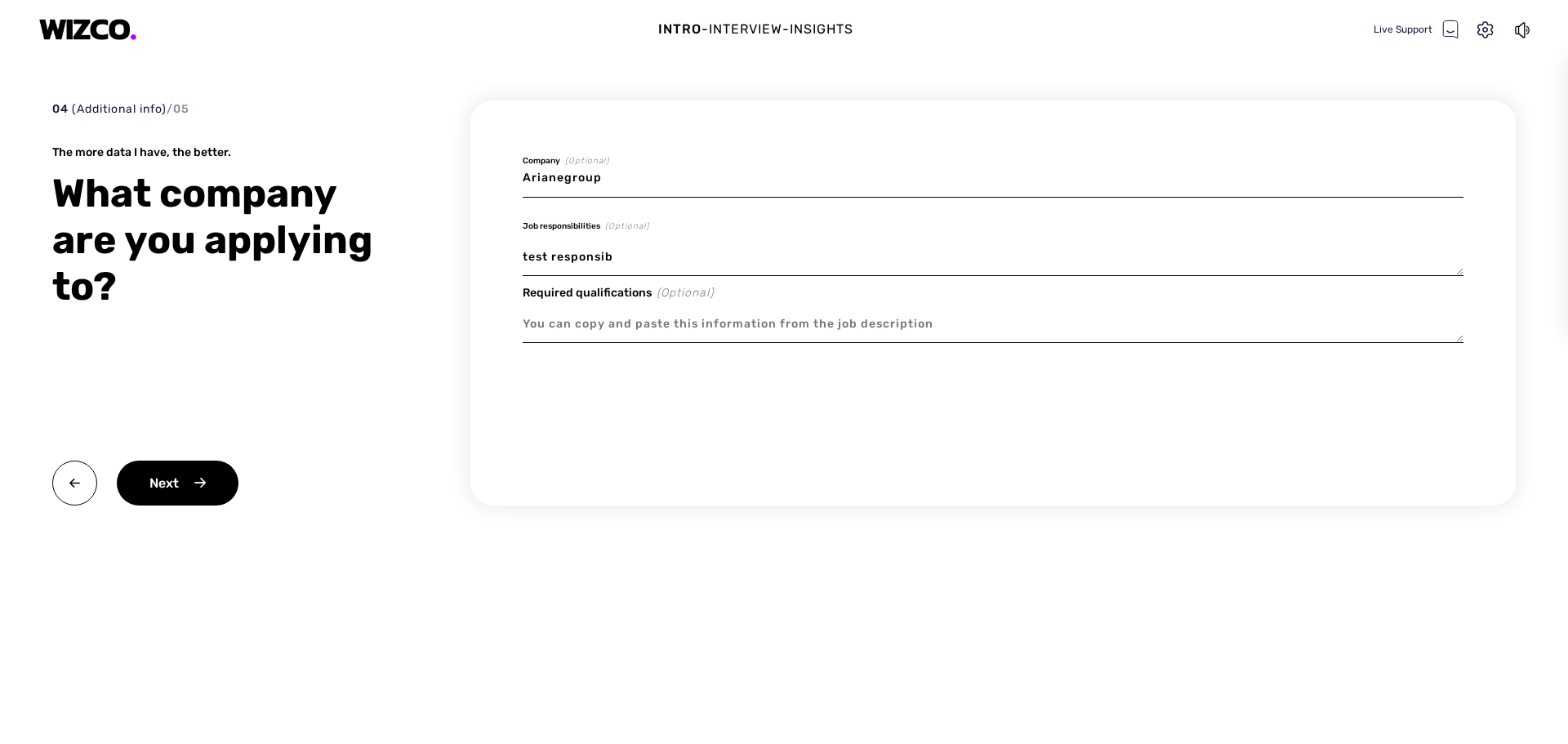
type textarea "test responsibl"
type textarea "x"
type textarea "test responsible"
type textarea "x"
type textarea "test responsible"
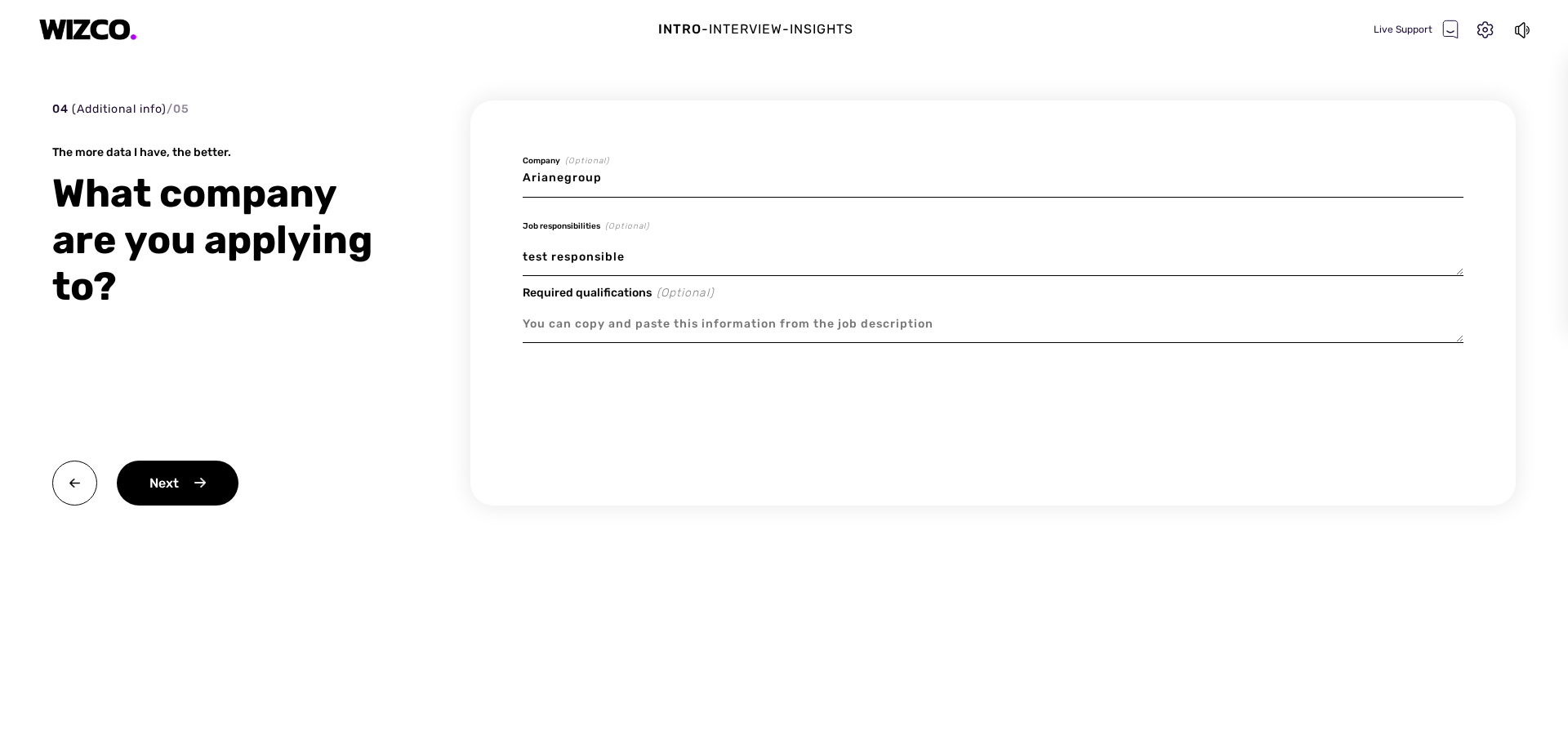
type textarea "x"
type textarea "test responsible e"
type textarea "x"
type textarea "test responsible el"
type textarea "x"
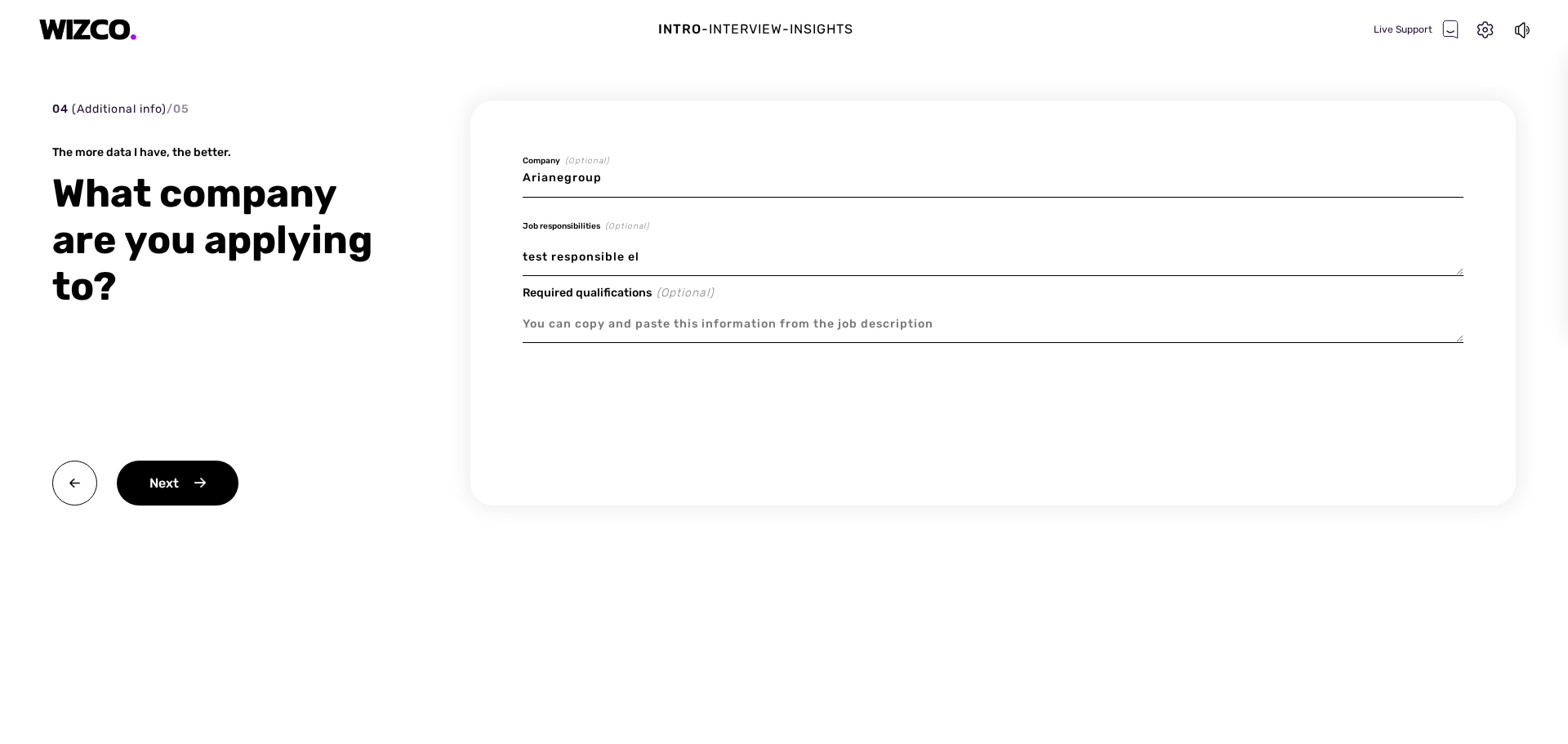
type textarea "test responsible ele"
type textarea "x"
type textarea "test responsible elec"
type textarea "x"
type textarea "test responsible elect"
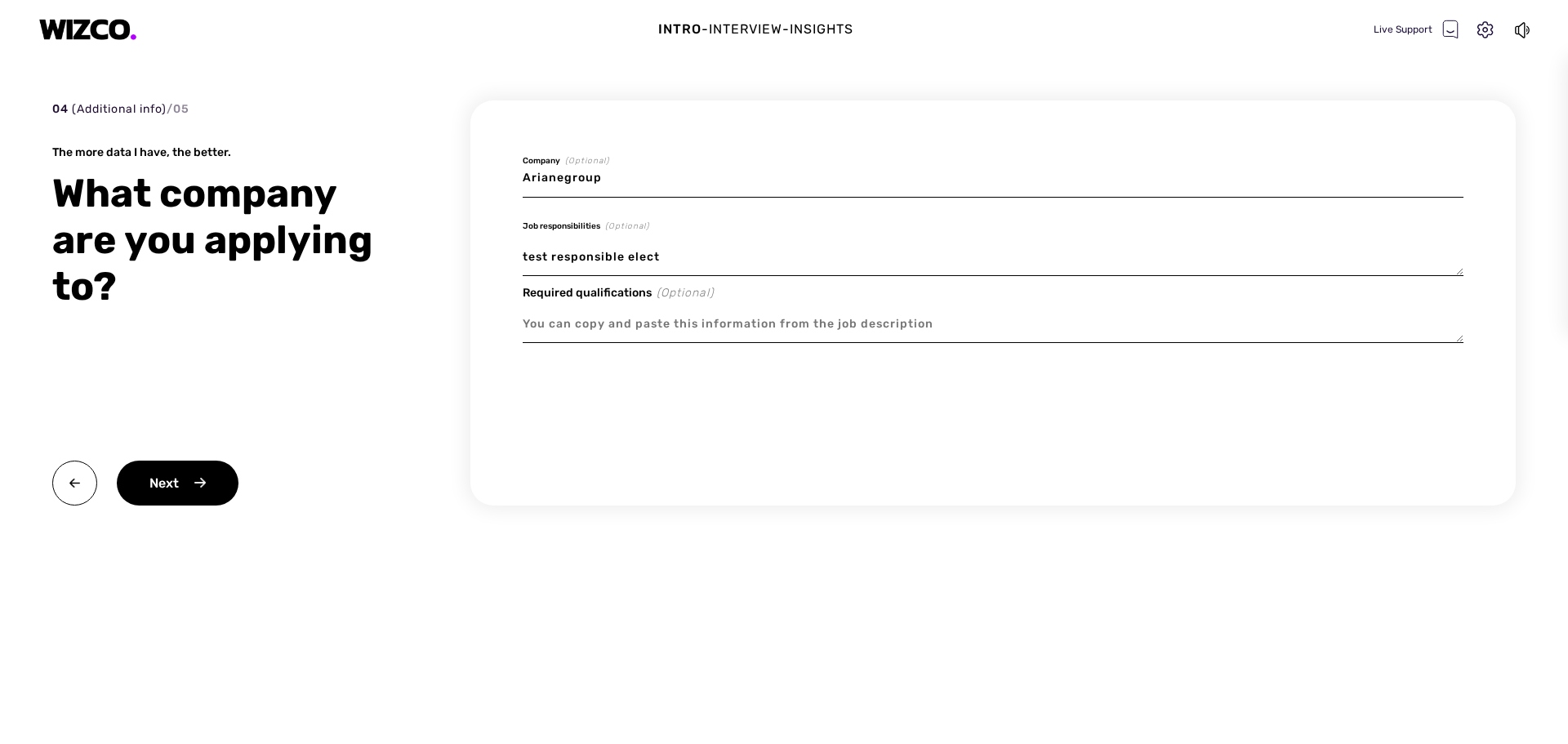
type textarea "x"
type textarea "test responsible electr"
type textarea "x"
type textarea "test responsible electri"
type textarea "x"
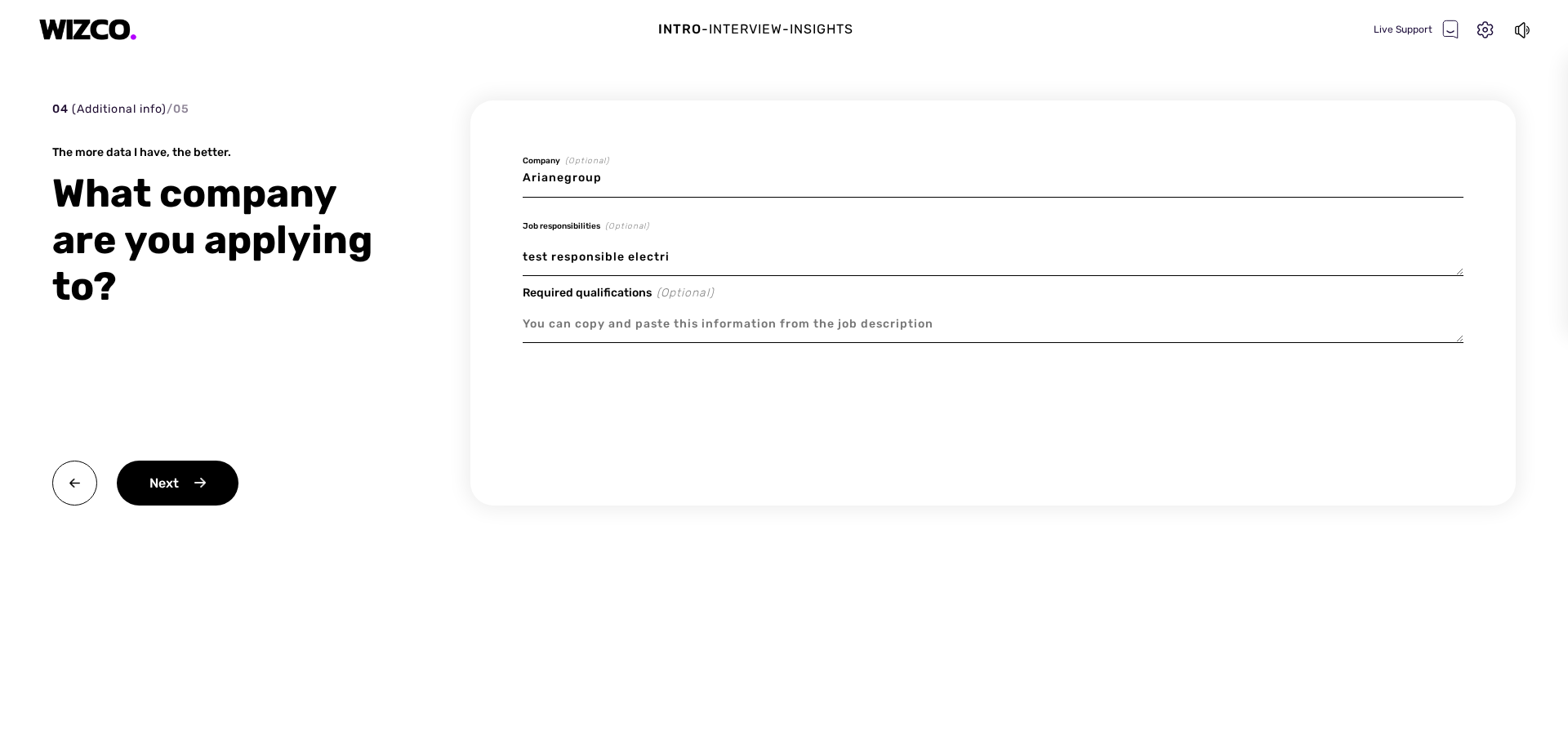
type textarea "test responsible electric"
type textarea "x"
type textarea "test responsible electric"
type textarea "x"
type textarea "test responsible electric p"
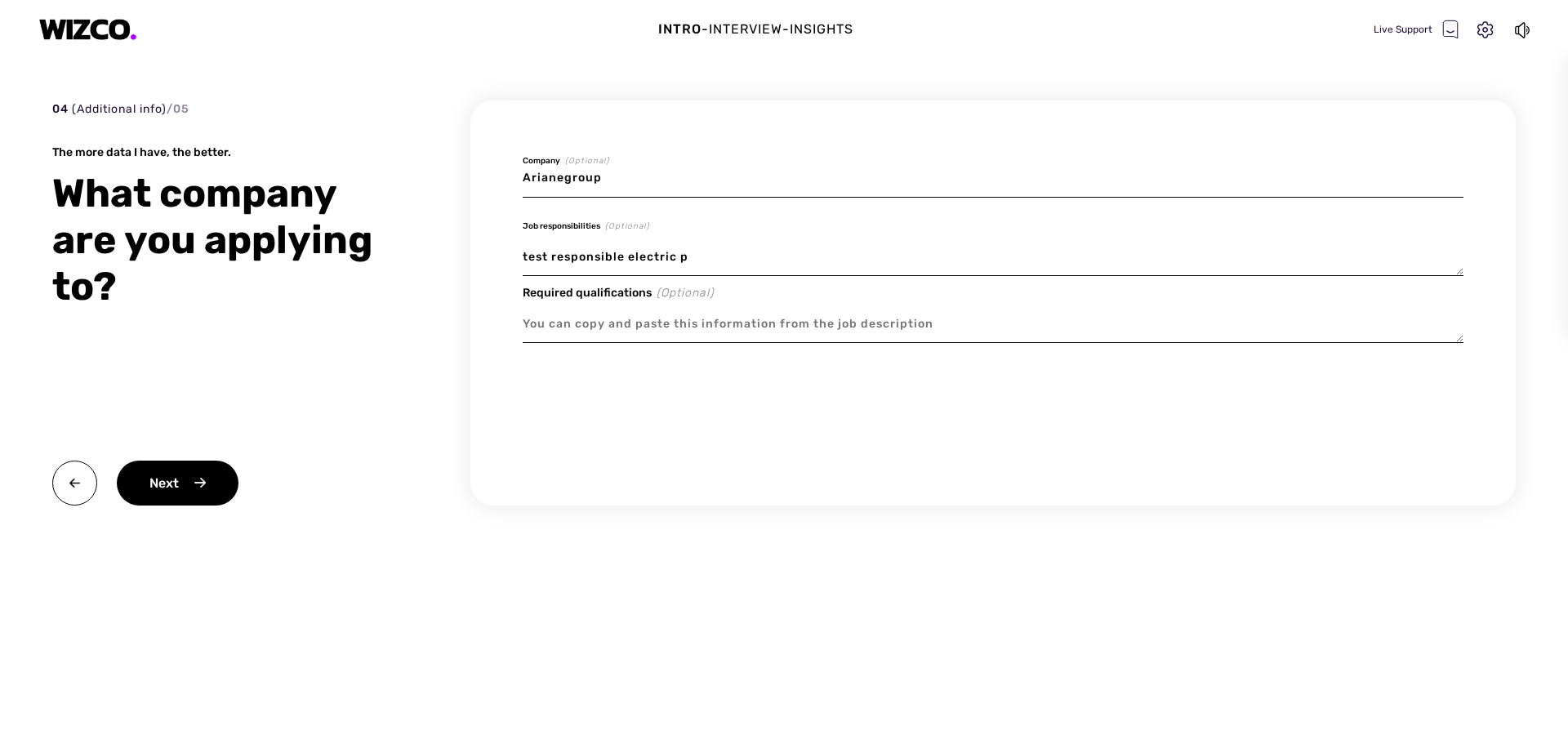
type textarea "x"
type textarea "test responsible electric pa"
type textarea "x"
type textarea "test responsible electric par"
type textarea "x"
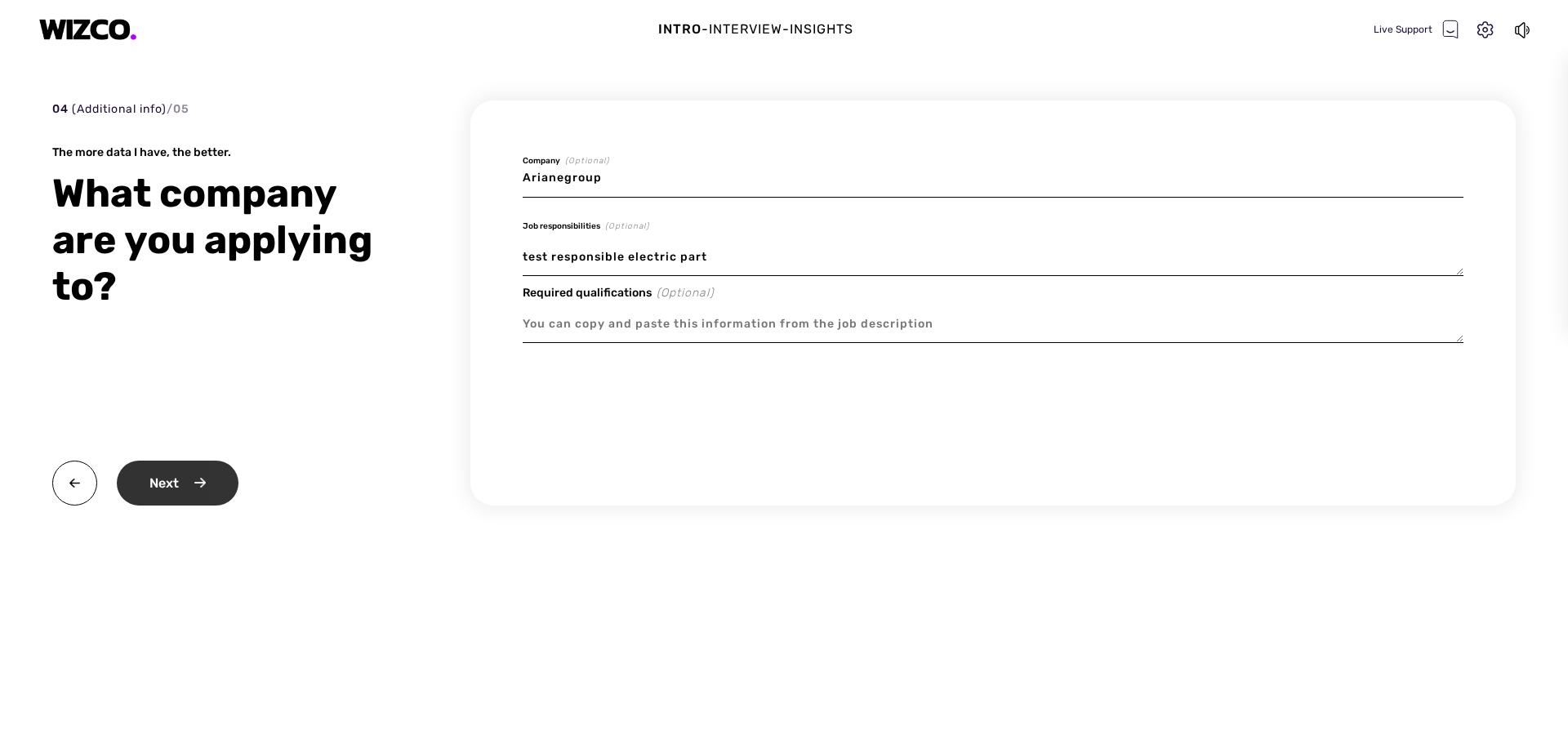
type textarea "test responsible electric part"
click at [209, 481] on div "Next" at bounding box center [178, 483] width 122 height 45
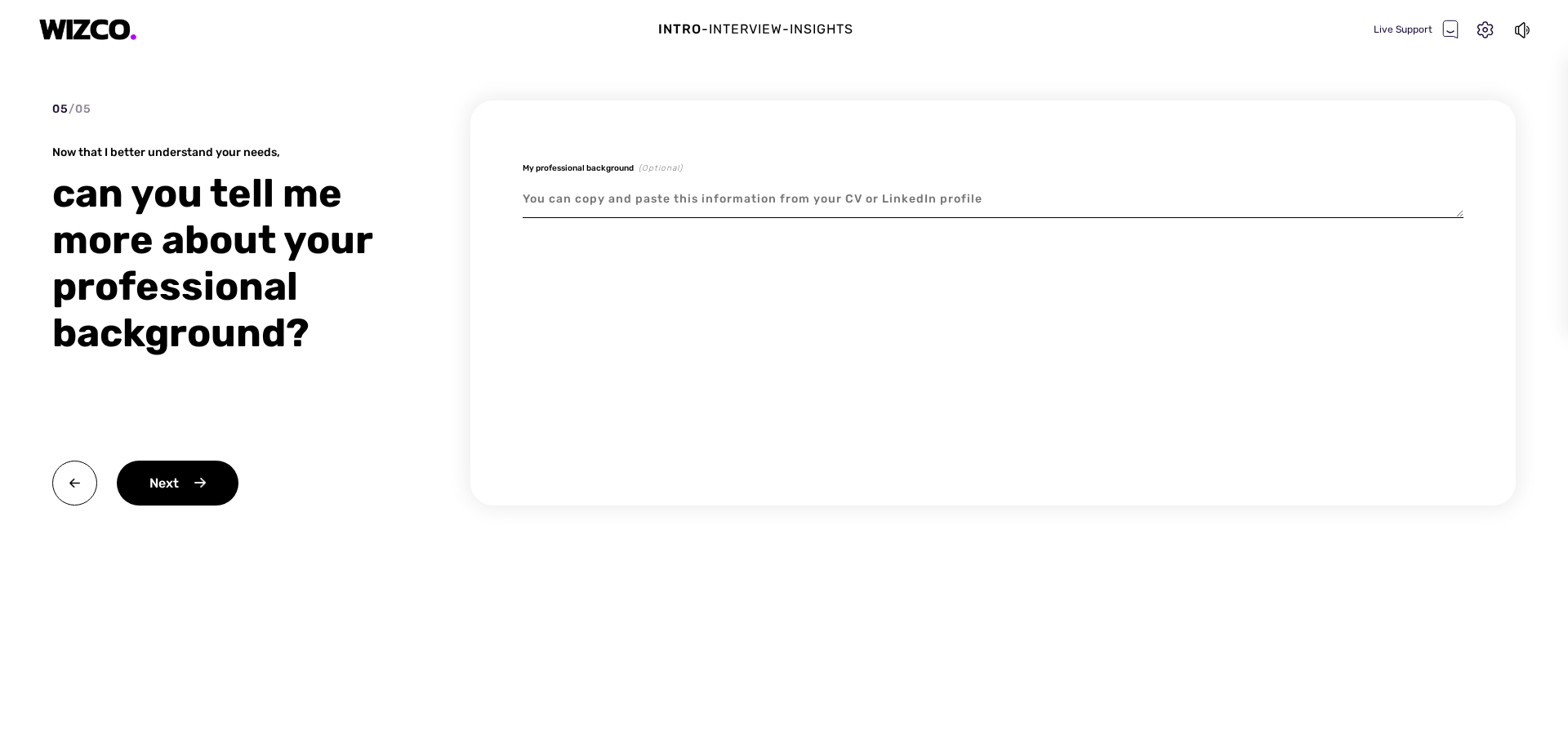
click at [629, 199] on textarea at bounding box center [992, 199] width 941 height 38
type textarea "x"
type textarea "I"
type textarea "x"
type textarea "In"
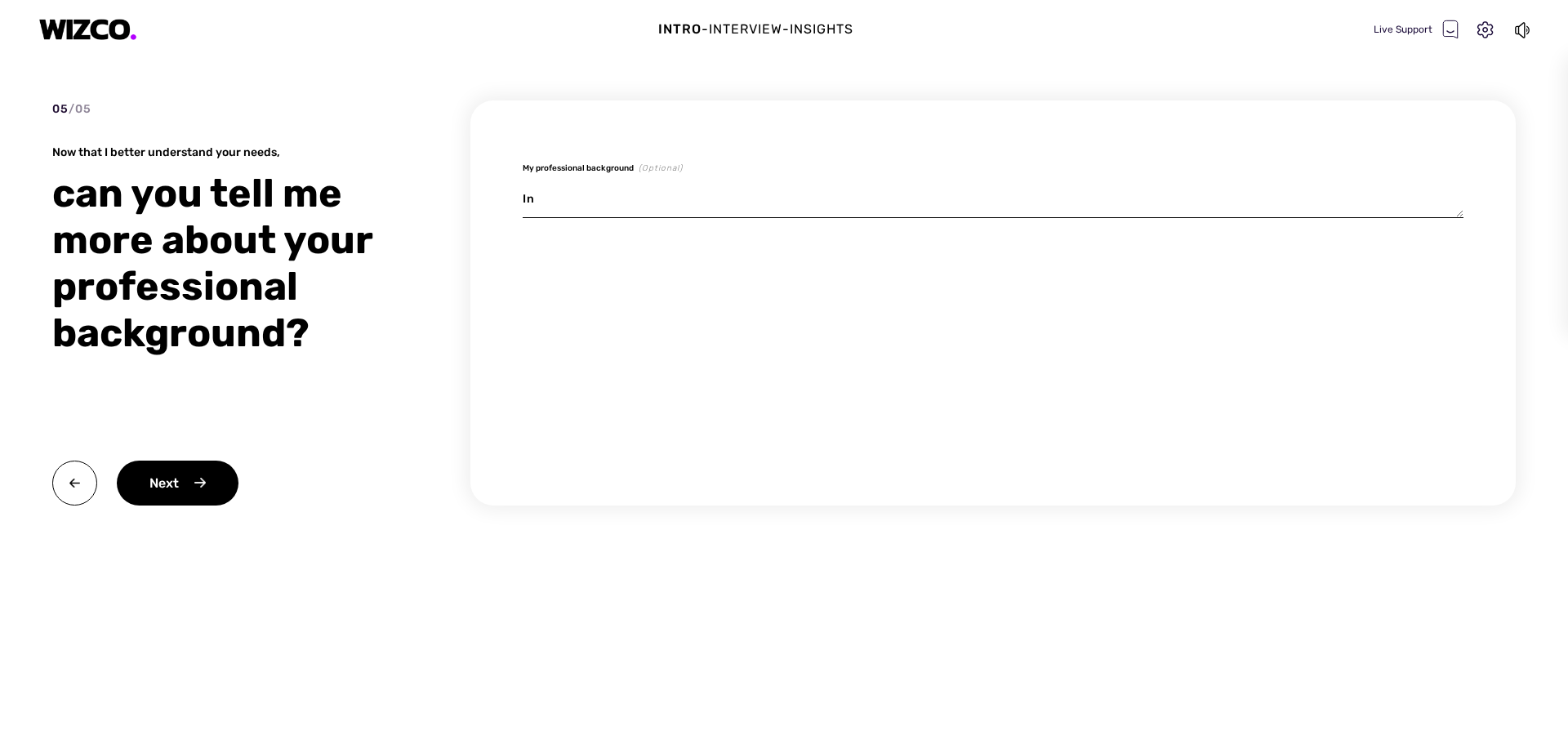
type textarea "x"
type textarea "Ing"
type textarea "x"
type textarea "[PERSON_NAME]"
type textarea "x"
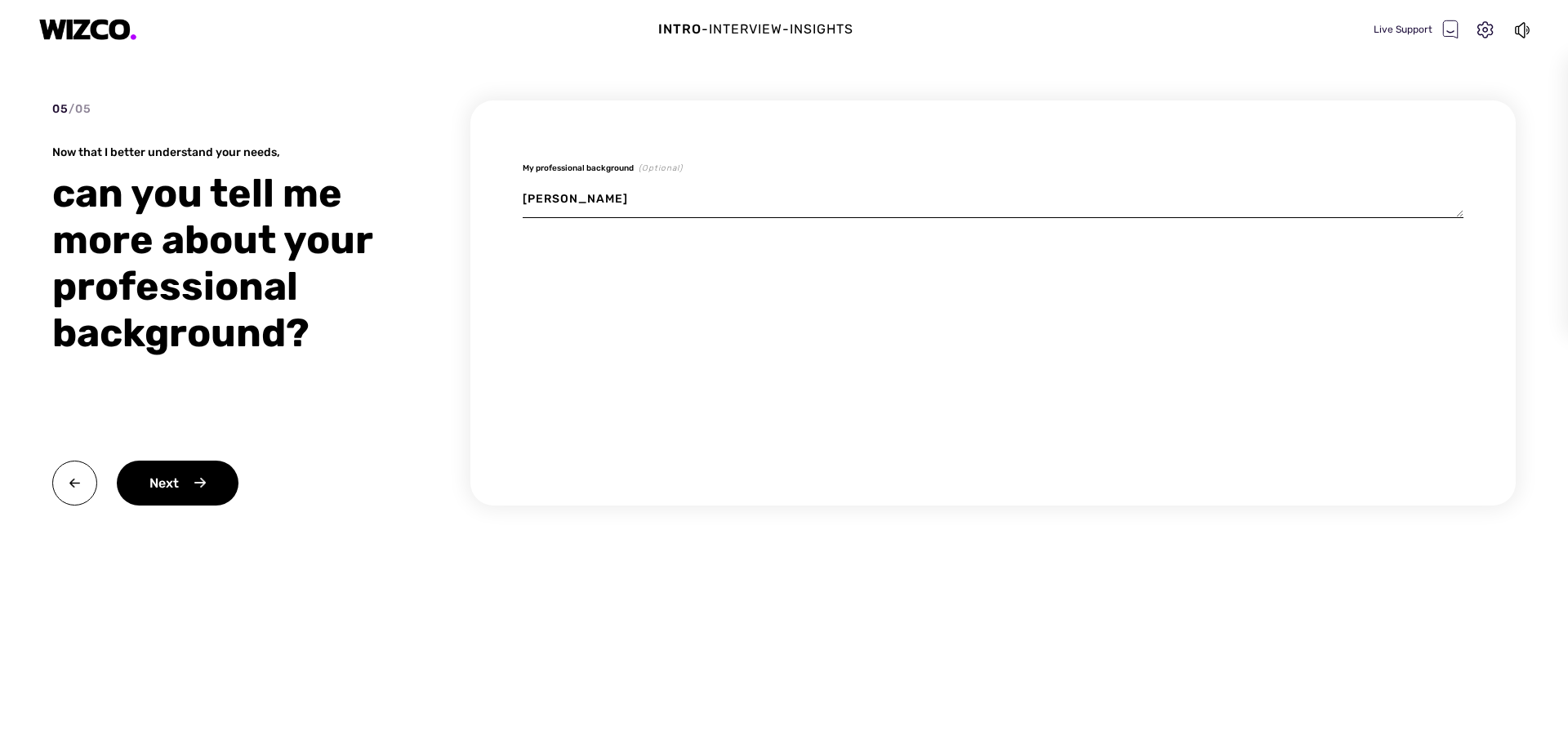
type textarea "Ingen"
type textarea "x"
type textarea "Ingene"
type textarea "x"
type textarea "Ingenee"
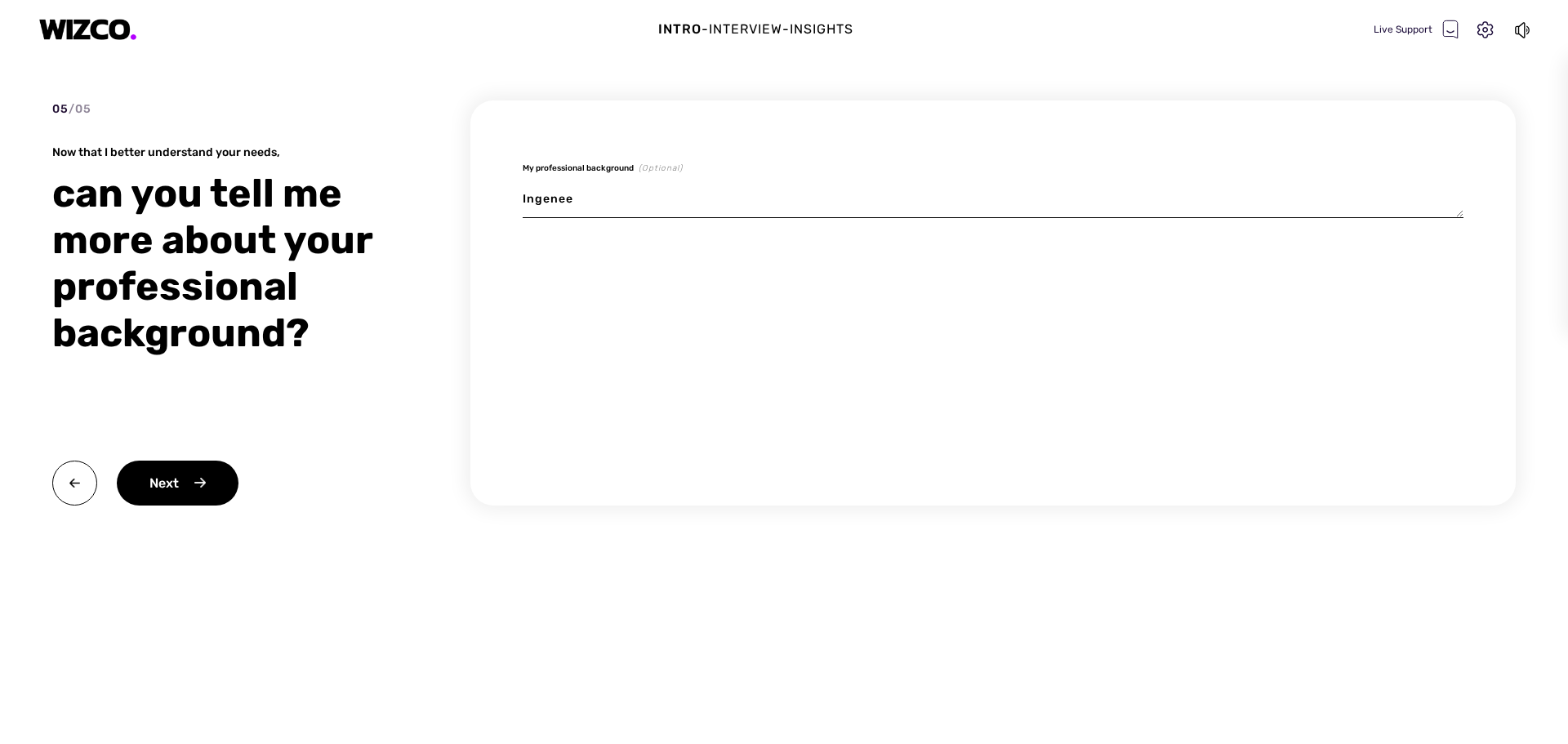
type textarea "x"
type textarea "Ingeneer"
type textarea "x"
type textarea "Ingeneer"
type textarea "x"
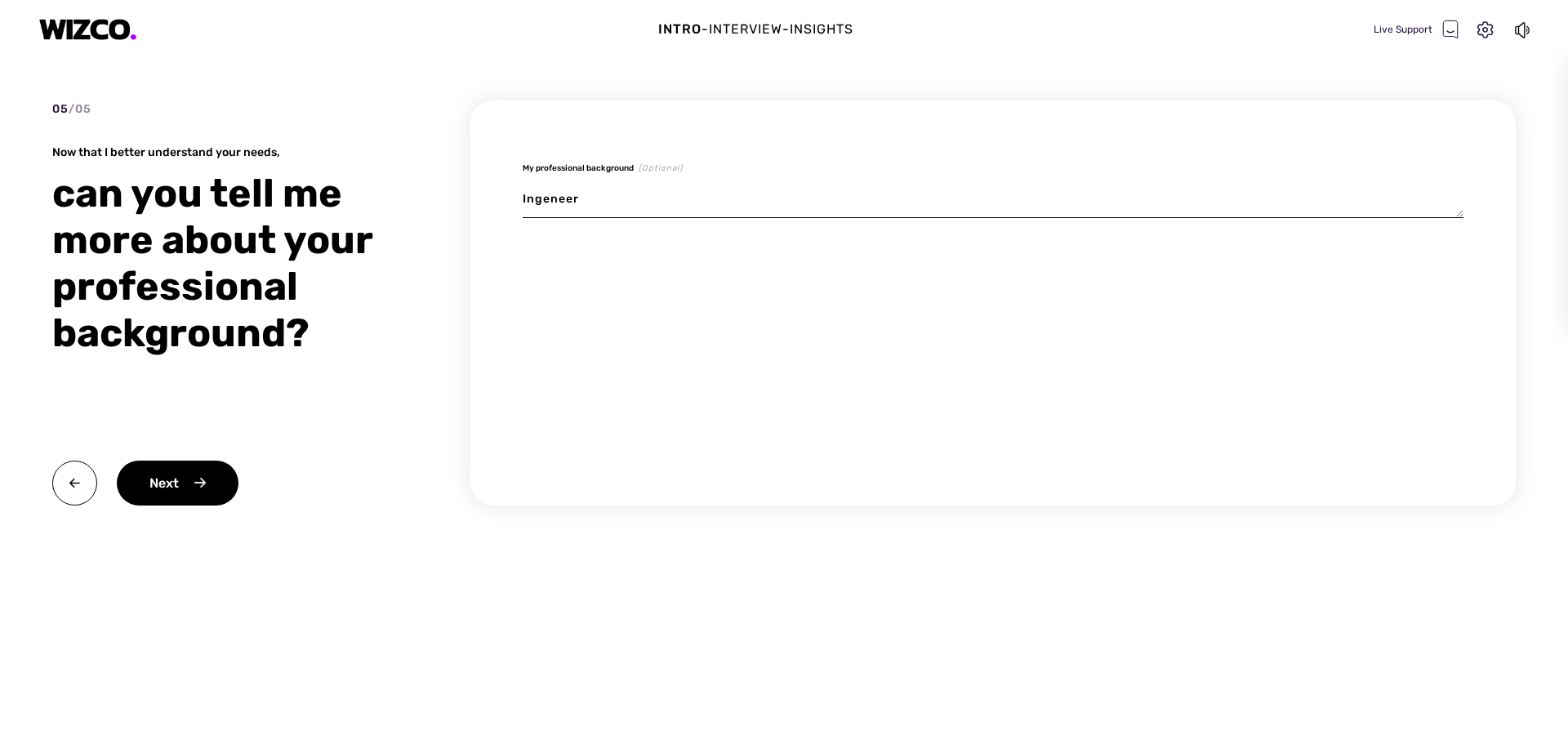
type textarea "Ingeneer i"
type textarea "x"
type textarea "Ingeneer in"
type textarea "x"
type textarea "Ingeneer in"
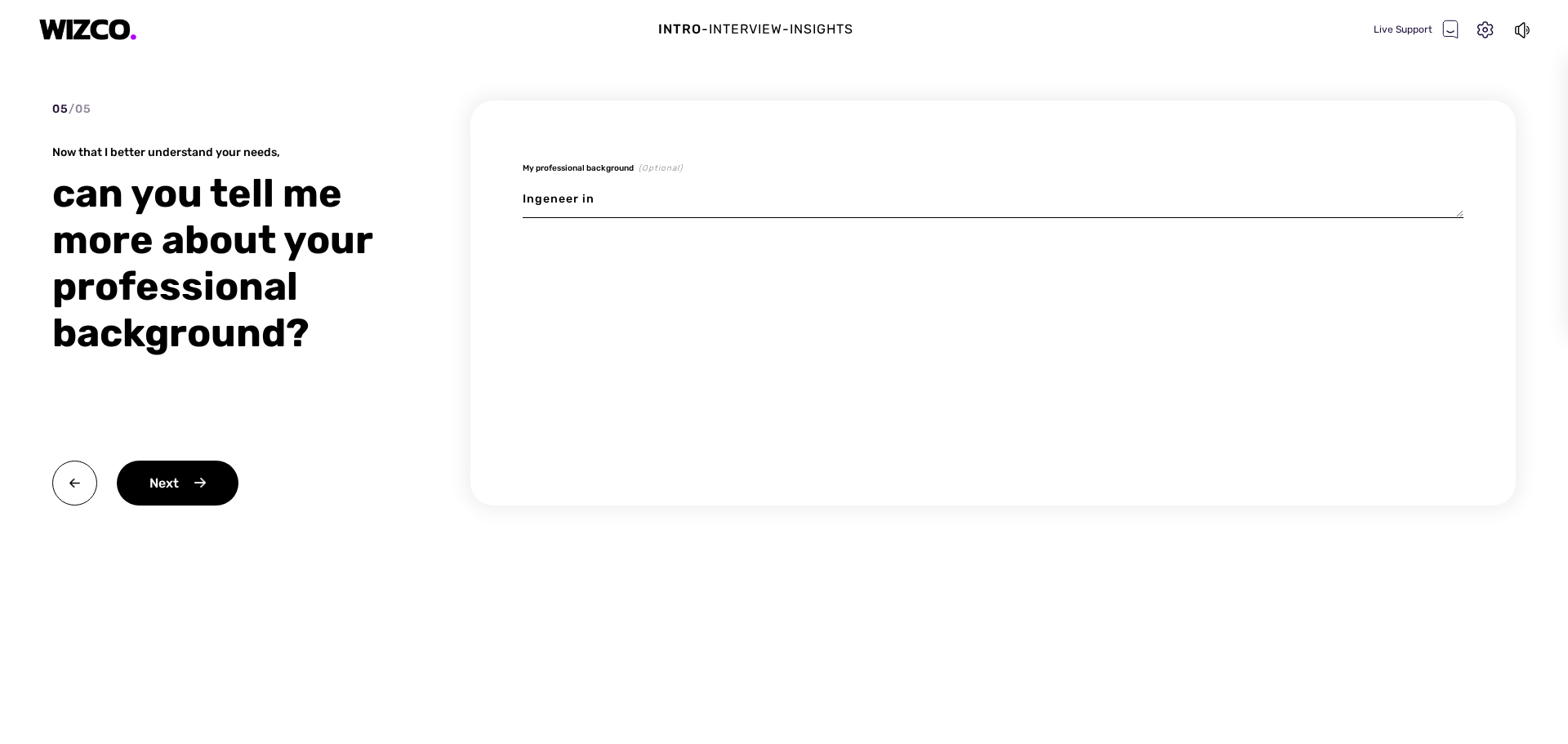
type textarea "x"
type textarea "Ingeneer in t"
type textarea "x"
type textarea "Ingeneer in te"
type textarea "x"
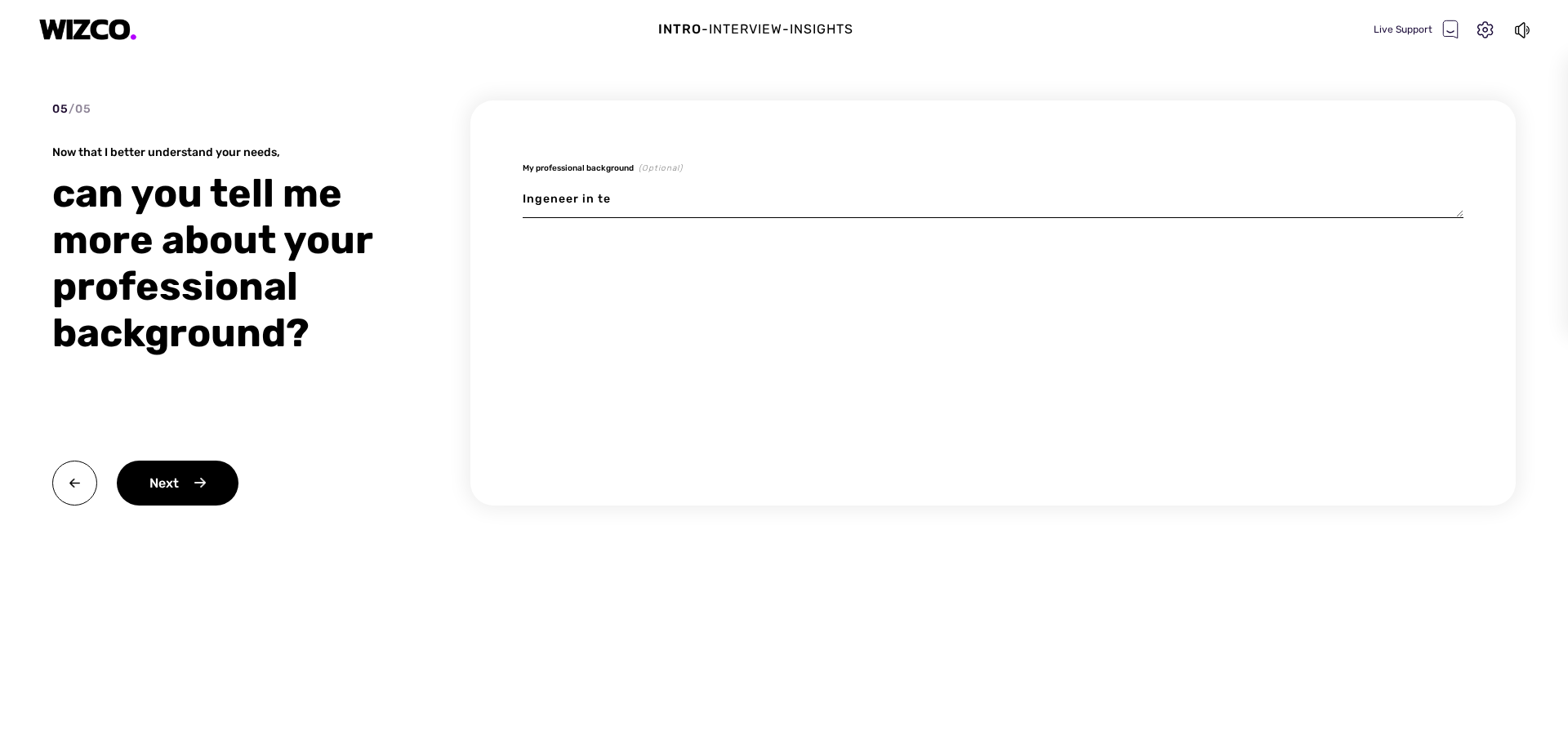
type textarea "Ingeneer in tel"
type textarea "x"
type textarea "Ingeneer in telc"
type textarea "x"
type textarea "Ingeneer in tel"
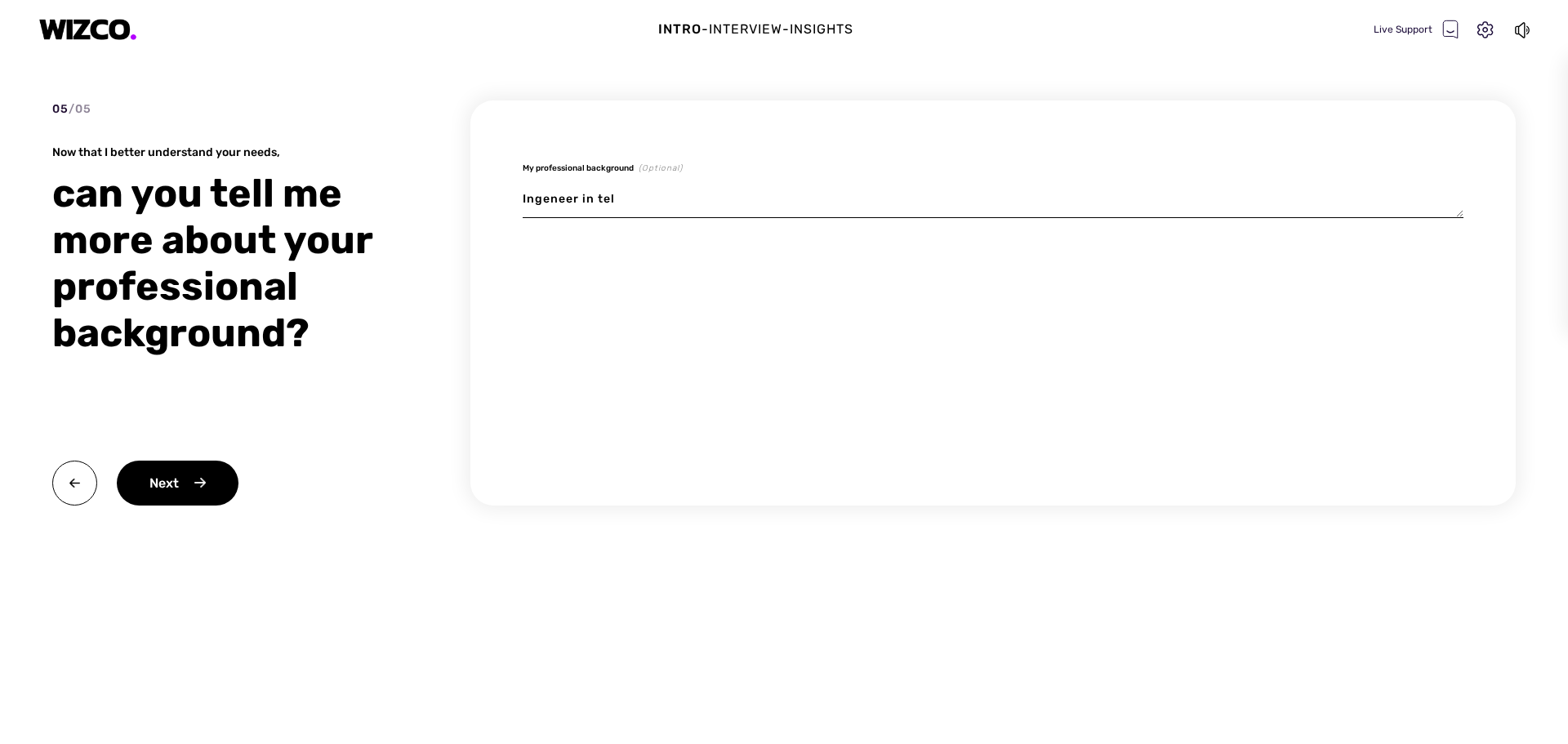
type textarea "x"
type textarea "Ingeneer in tele"
type textarea "x"
type textarea "Ingeneer in telec"
type textarea "x"
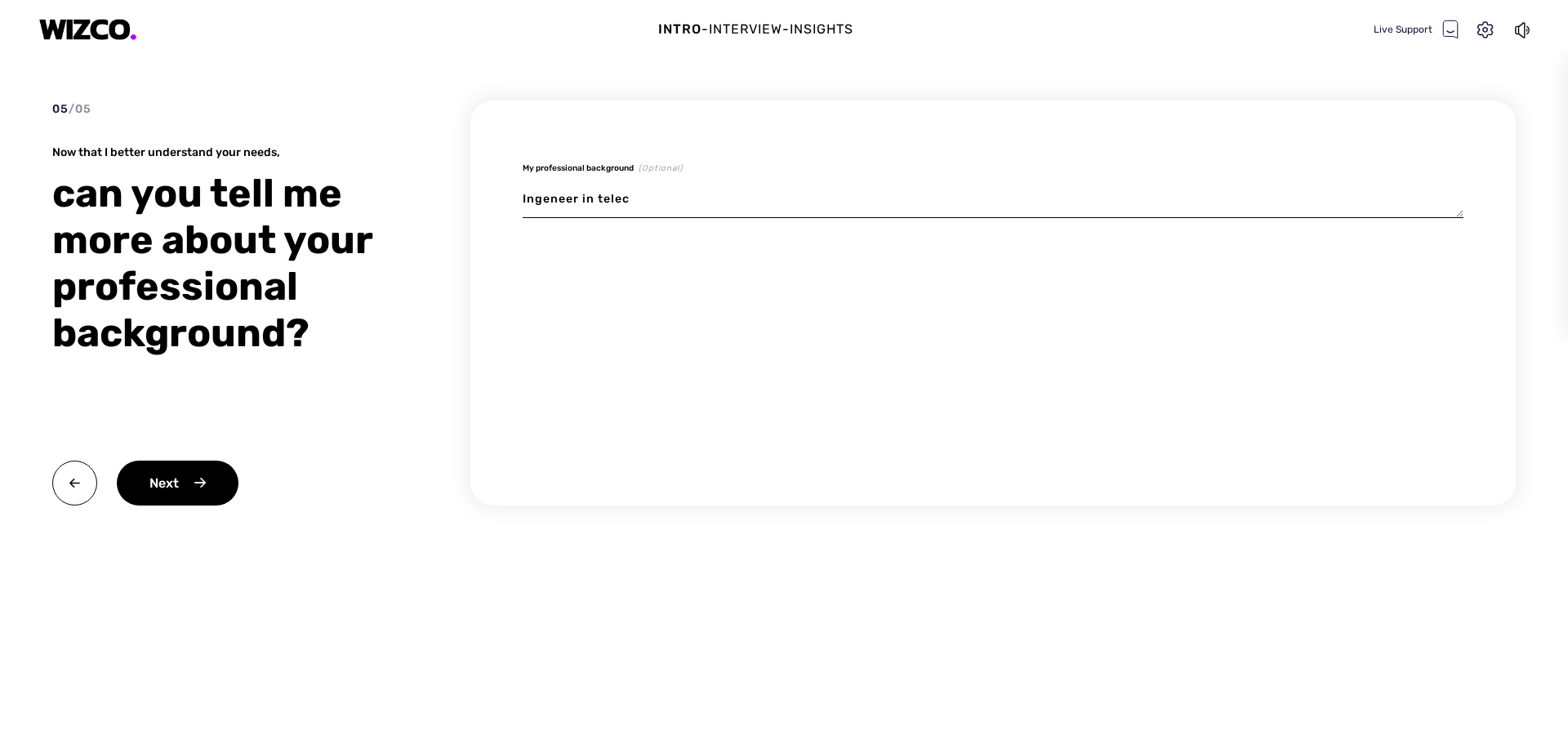
type textarea "Ingeneer in teleco"
type textarea "x"
type textarea "Ingeneer in telecom"
type textarea "x"
type textarea "Ingeneer in telecomm"
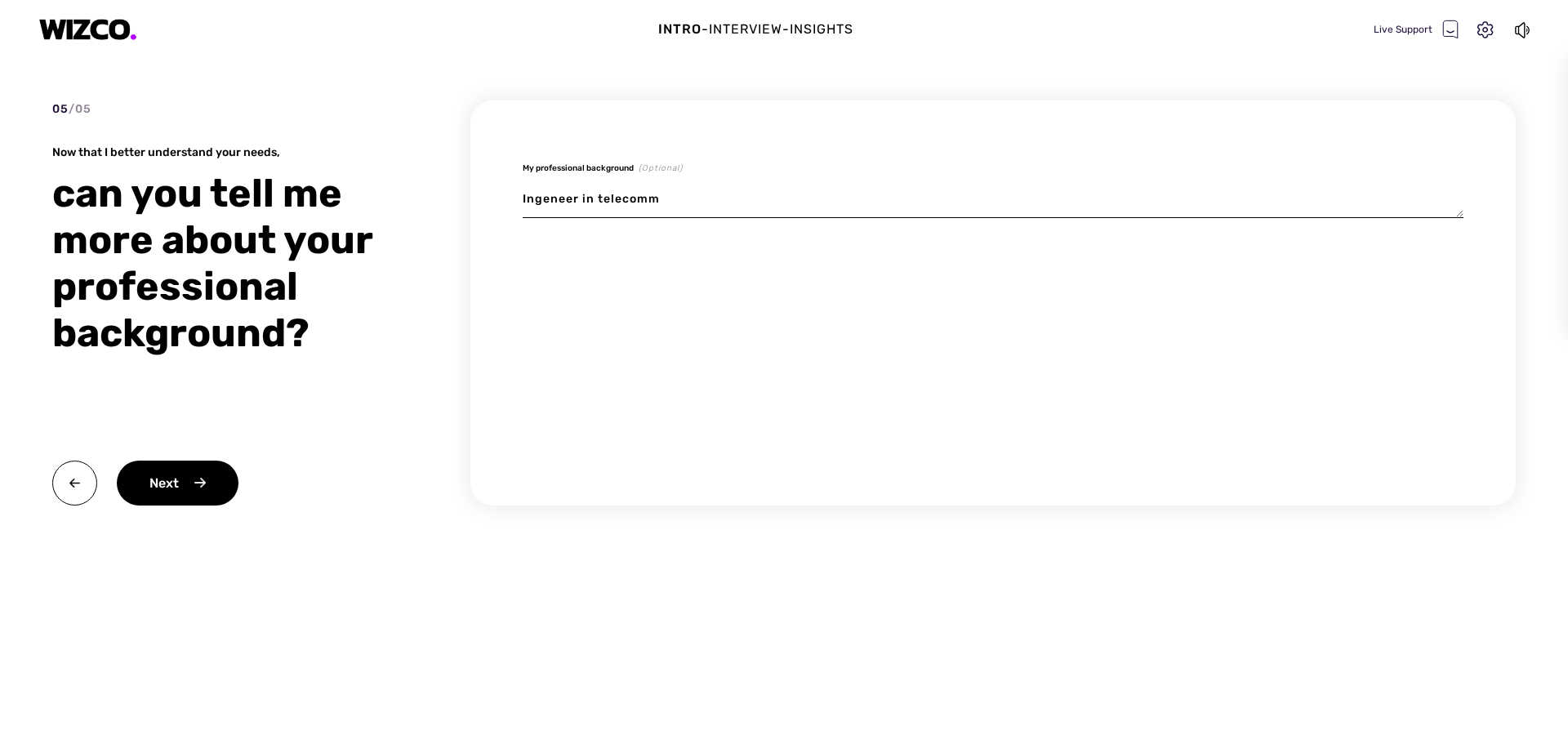
type textarea "x"
type textarea "Ingeneer in telecommu"
type textarea "x"
type textarea "Ingeneer in telecommun"
type textarea "x"
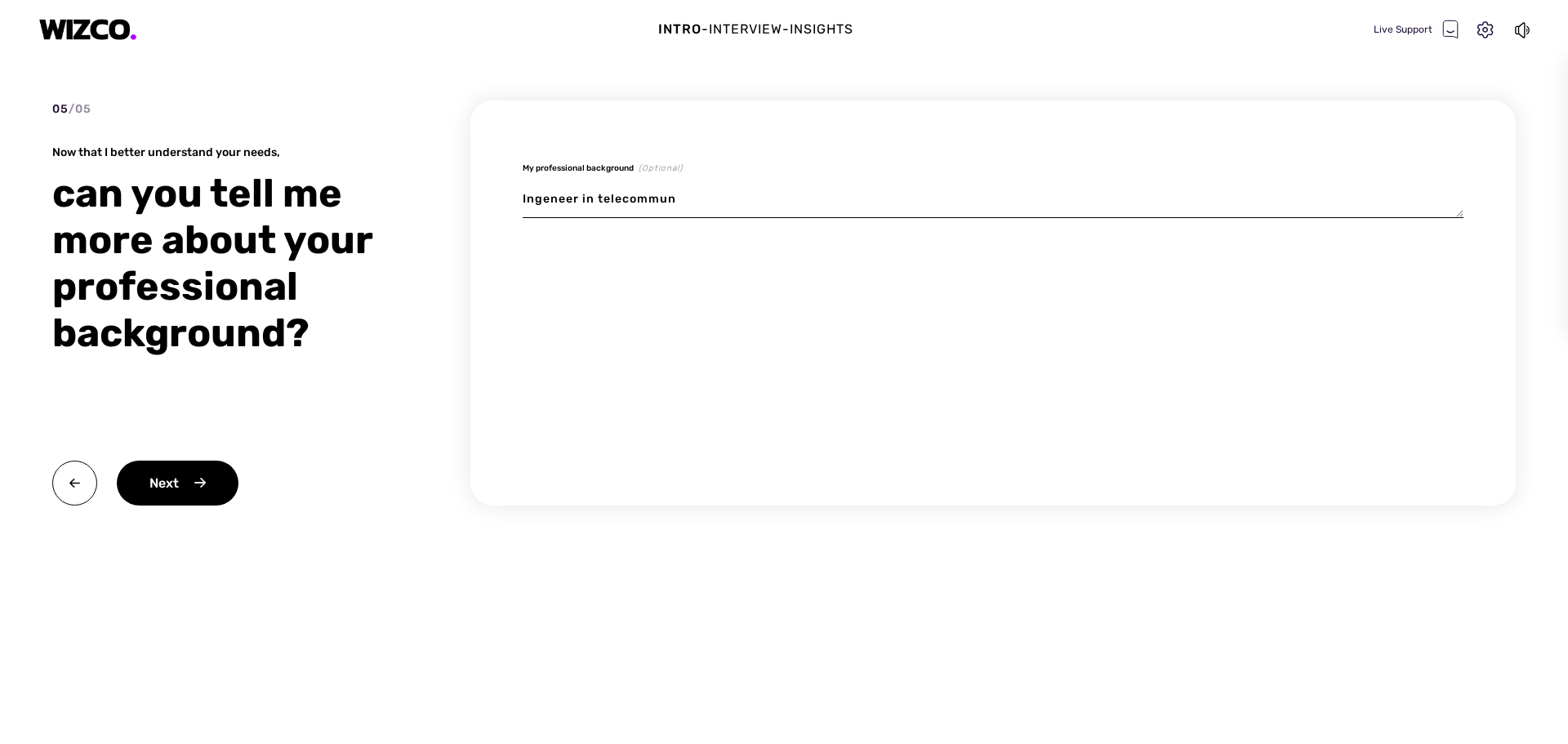
type textarea "Ingeneer in telecommuni"
type textarea "x"
type textarea "Ingeneer in telecommunic"
type textarea "x"
type textarea "Ingeneer in telecommunica"
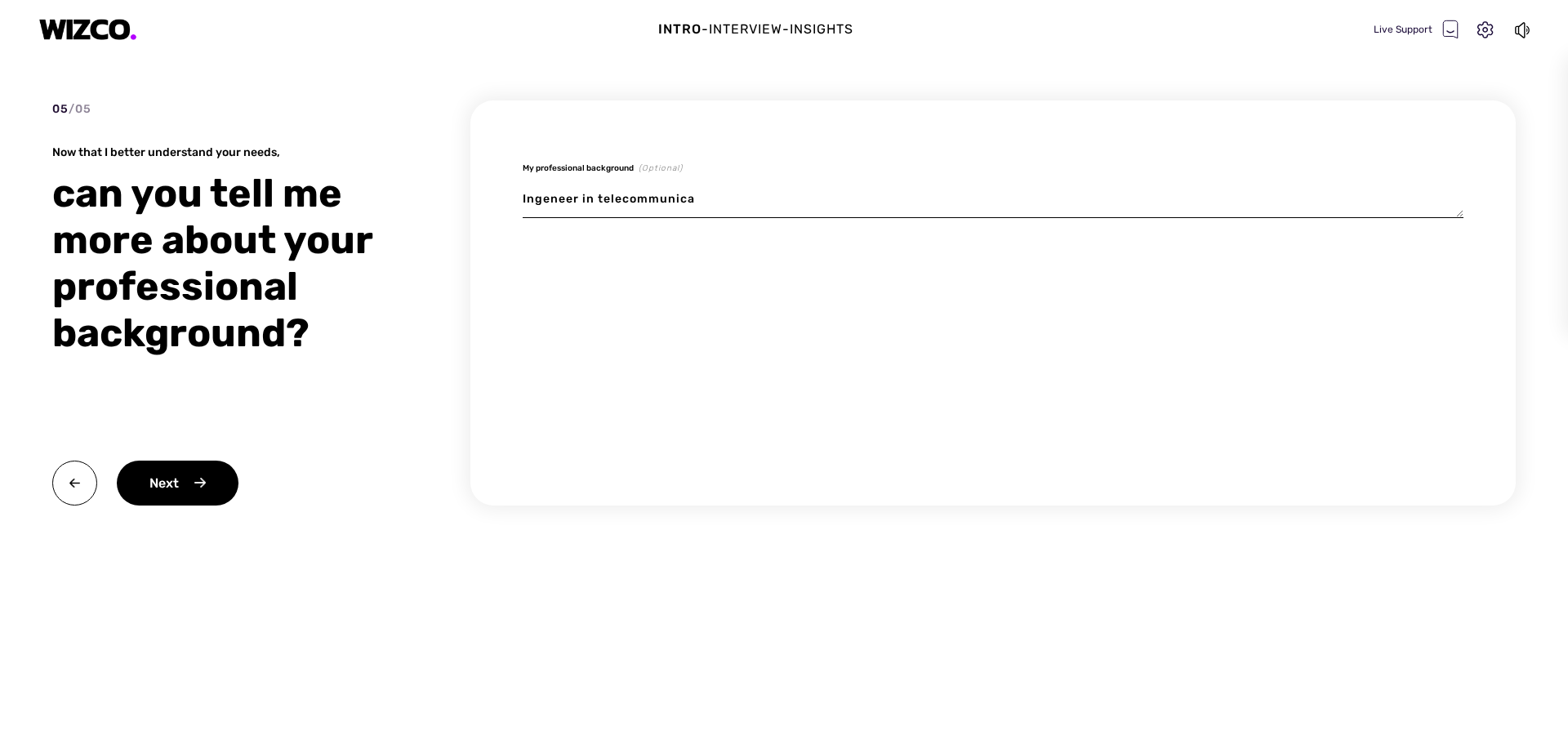
type textarea "x"
type textarea "Ingeneer in telecommunicat"
type textarea "x"
type textarea "Ingeneer in telecommunicati"
type textarea "x"
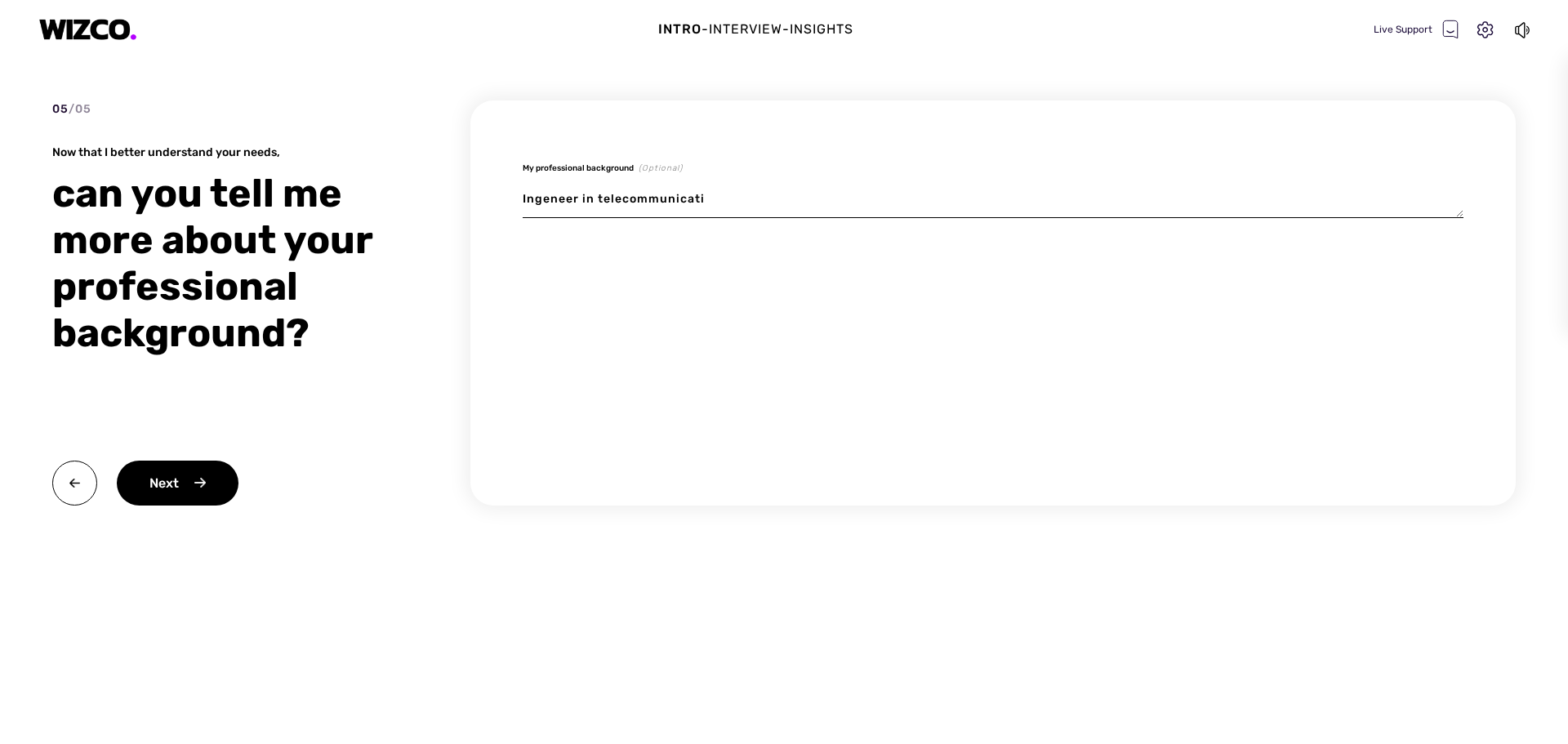
type textarea "Ingeneer in telecommunicatio"
type textarea "x"
type textarea "Ingeneer in telecommunication"
type textarea "x"
type textarea "Ingeneer in telecommunications"
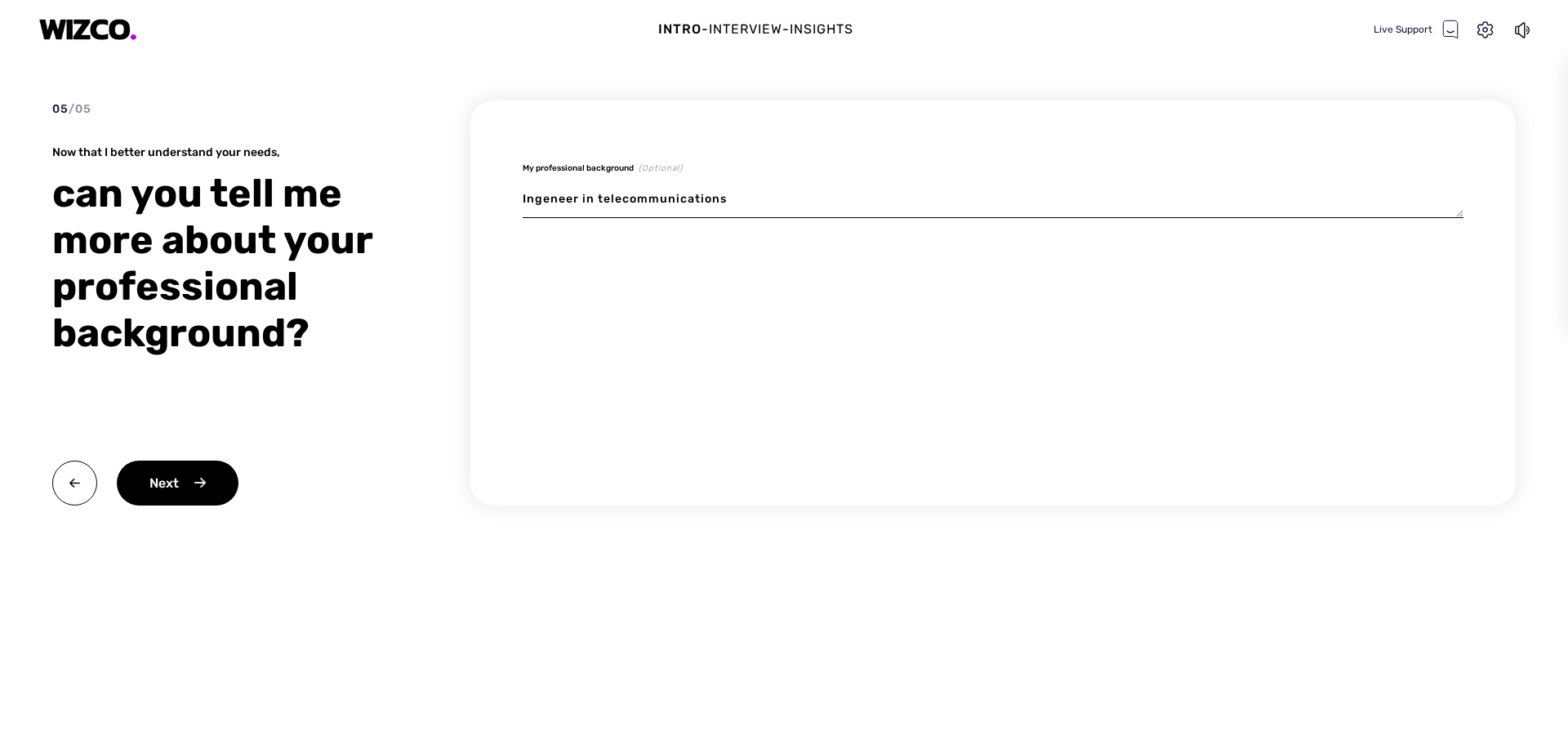
type textarea "x"
type textarea "Ingeneer in telecommunications"
type textarea "x"
type textarea "Ingeneer in telecommunications a"
type textarea "x"
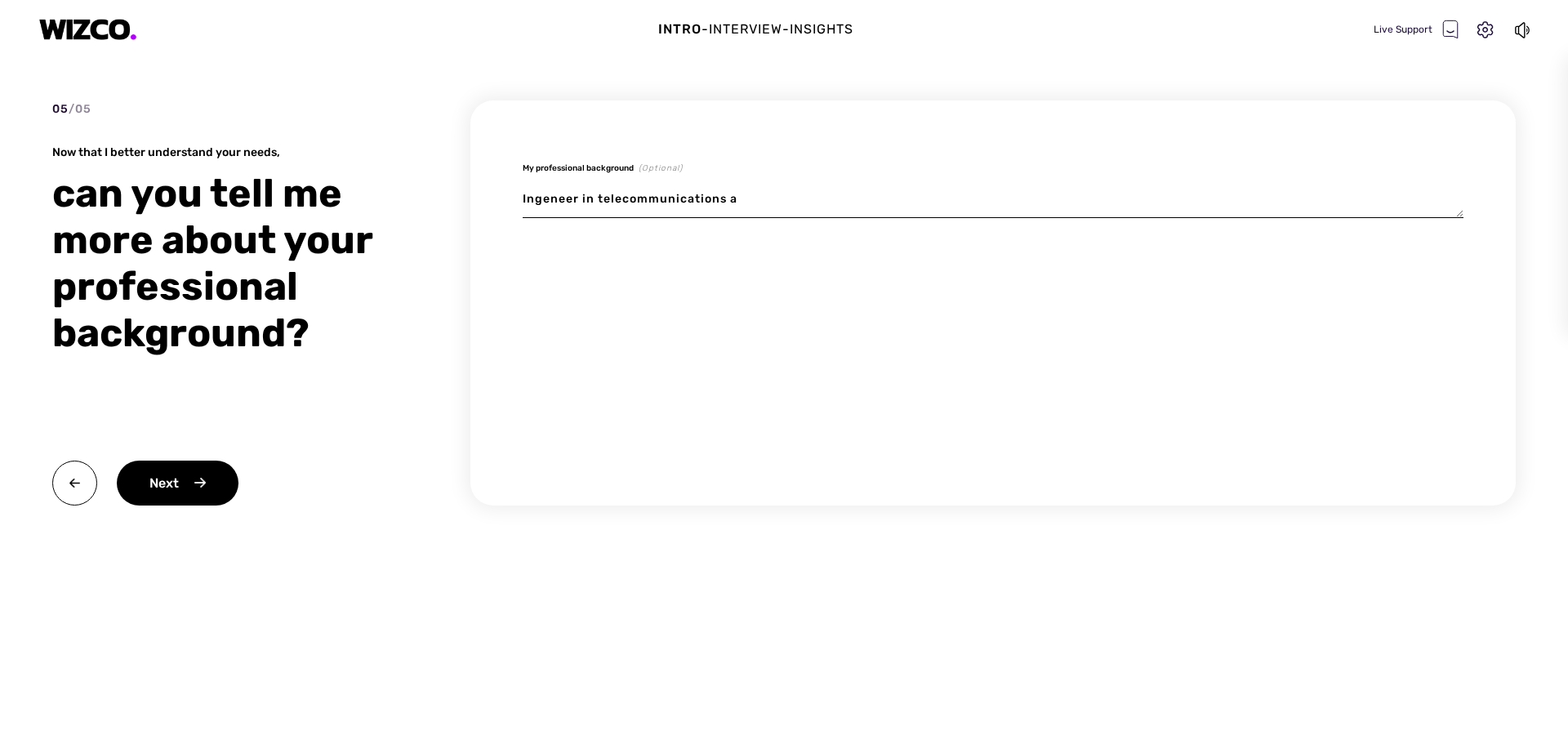
type textarea "Ingeneer in telecommunications an"
type textarea "x"
type textarea "Ingeneer in telecommunications and"
type textarea "x"
type textarea "Ingeneer in telecommunications and"
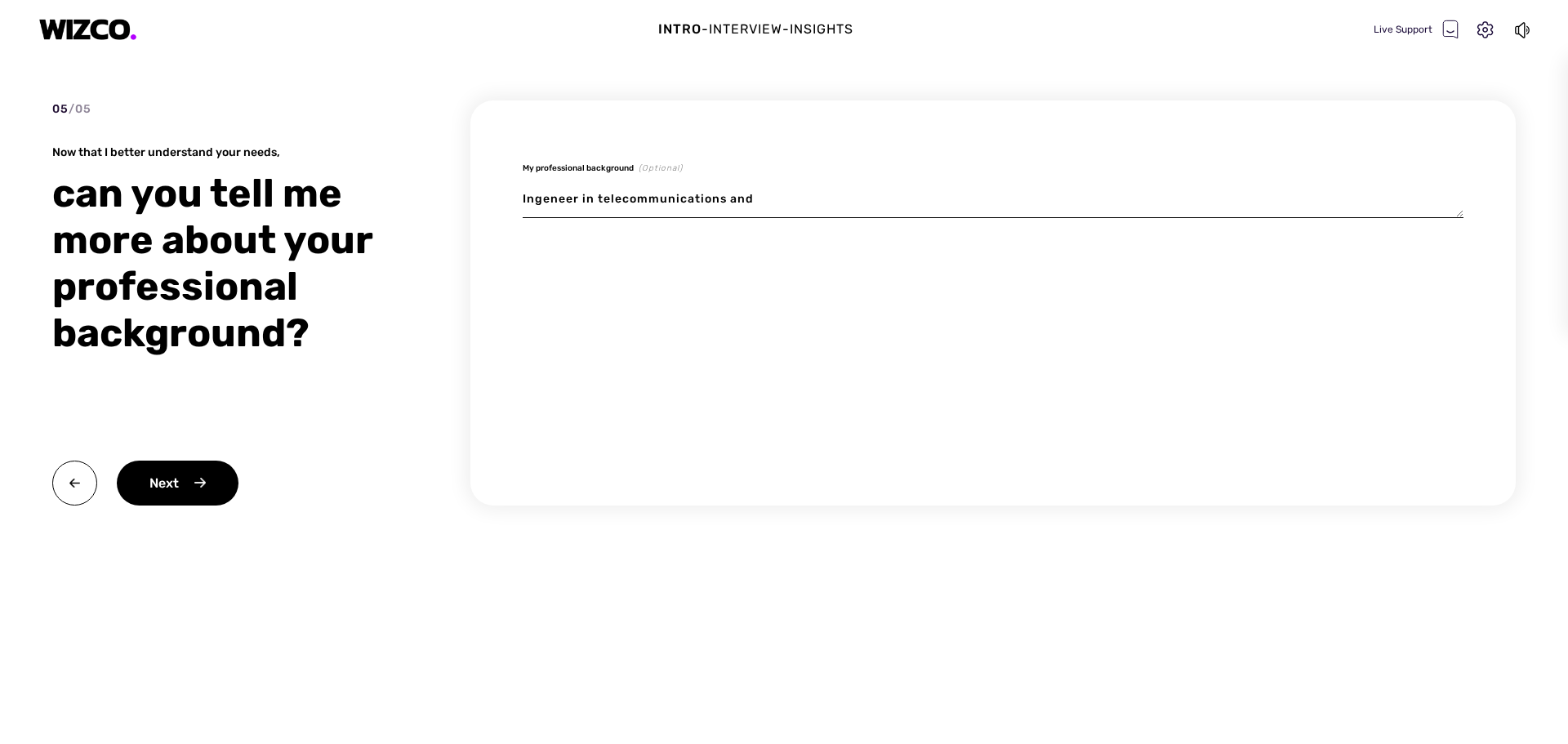
type textarea "x"
type textarea "Ingeneer in telecommunications and e"
type textarea "x"
type textarea "Ingeneer in telecommunications and em"
type textarea "x"
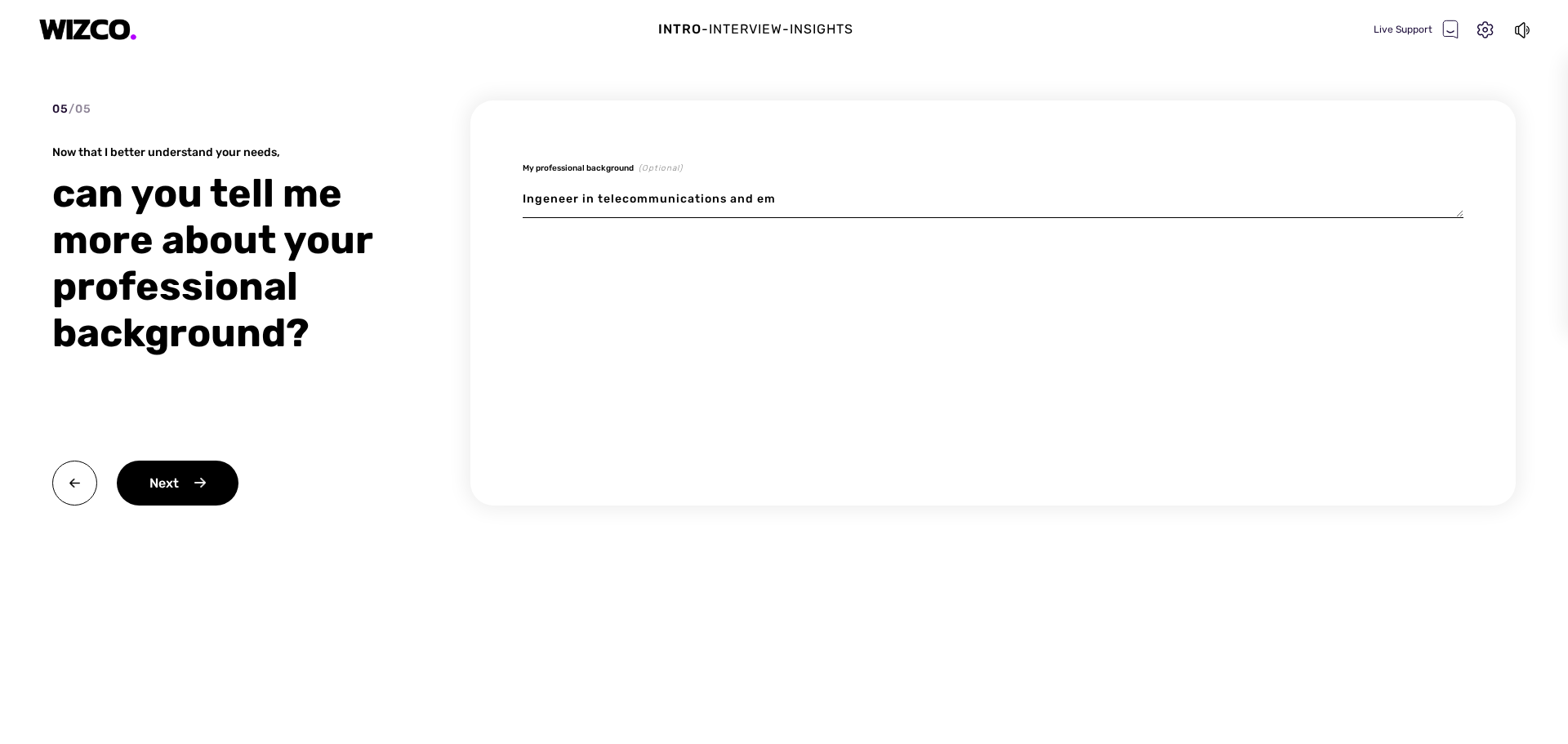
type textarea "Ingeneer in telecommunications and emb"
type textarea "x"
type textarea "Ingeneer in telecommunications and emba"
type textarea "x"
type textarea "Ingeneer in telecommunications and embad"
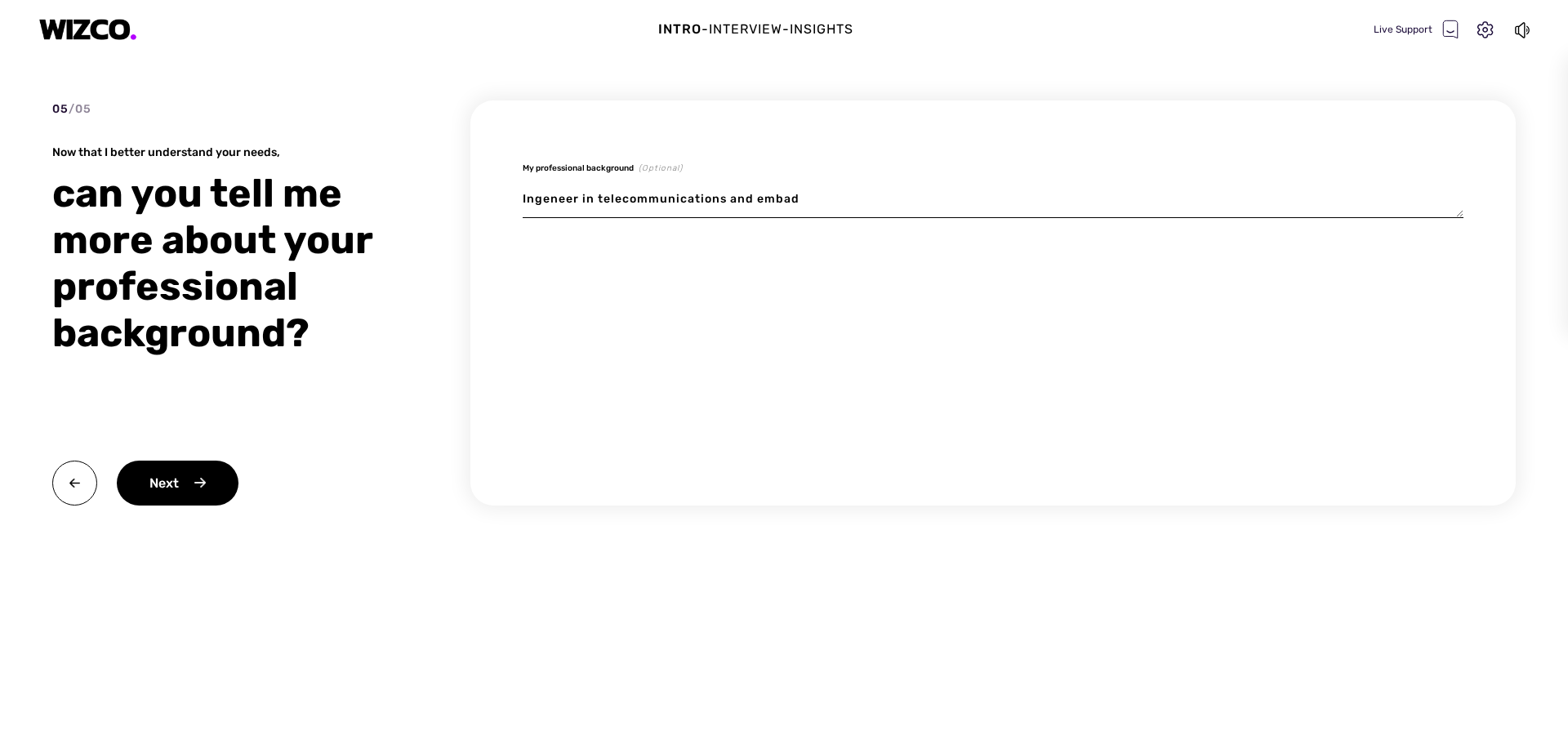
type textarea "x"
type textarea "Ingeneer in telecommunications and [PERSON_NAME]"
type textarea "x"
type textarea "Ingeneer in telecommunications and embaded"
type textarea "x"
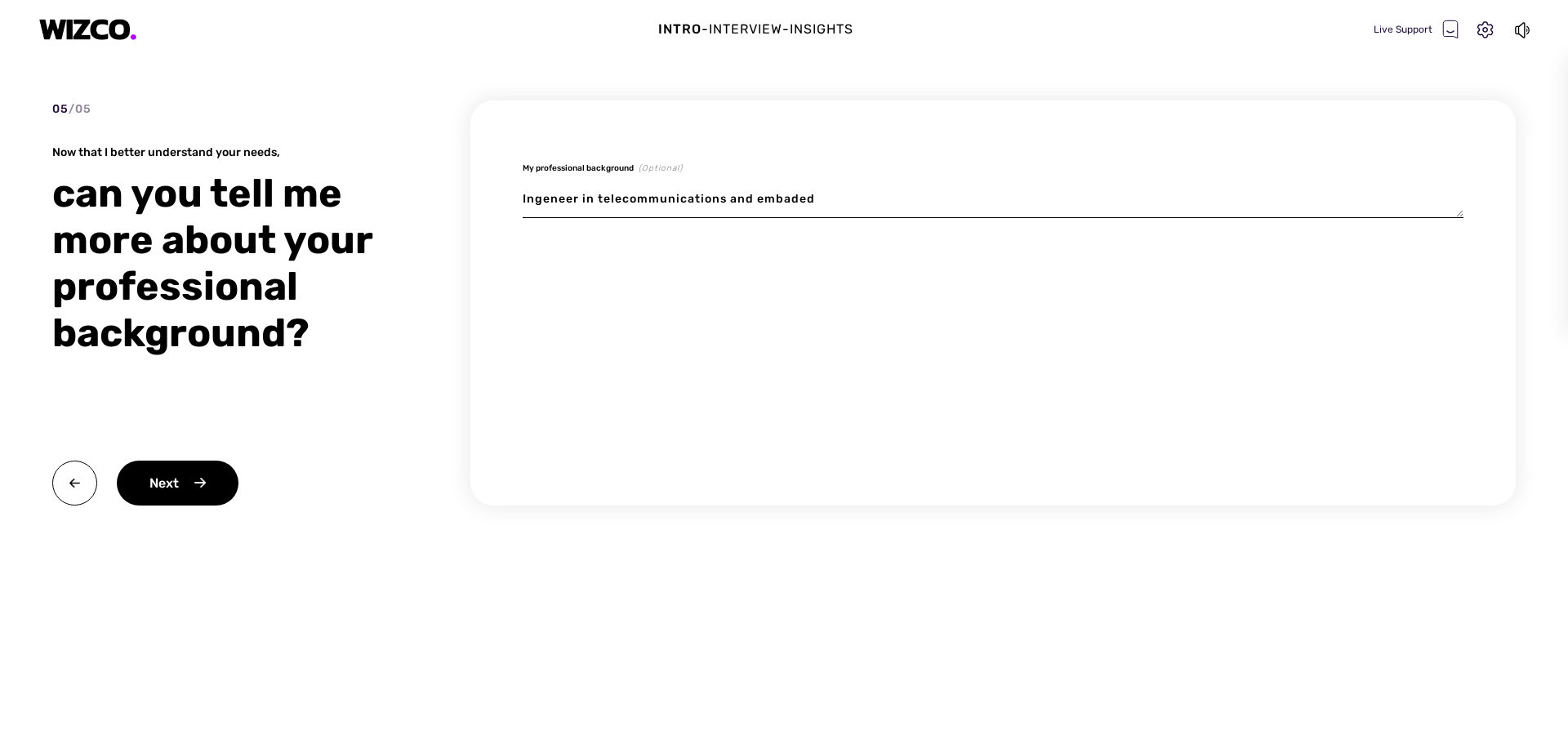
type textarea "Ingeneer in telecommunications and embaded"
type textarea "x"
type textarea "Ingeneer in telecommunications and embaded s"
type textarea "x"
type textarea "Ingeneer in telecommunications and embaded sy"
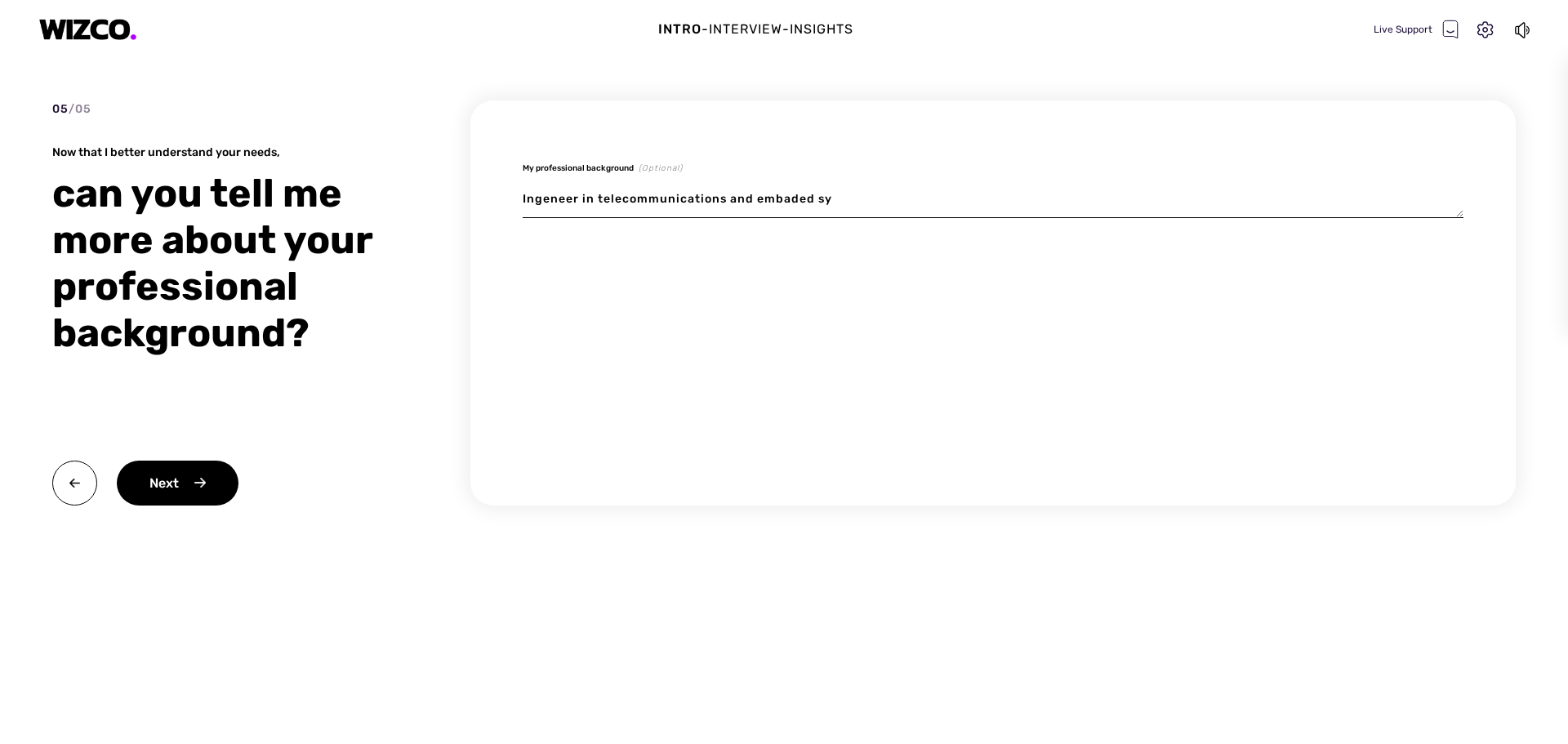
type textarea "x"
type textarea "Ingeneer in telecommunications and embaded sys"
type textarea "x"
type textarea "Ingeneer in telecommunications and embaded syst"
type textarea "x"
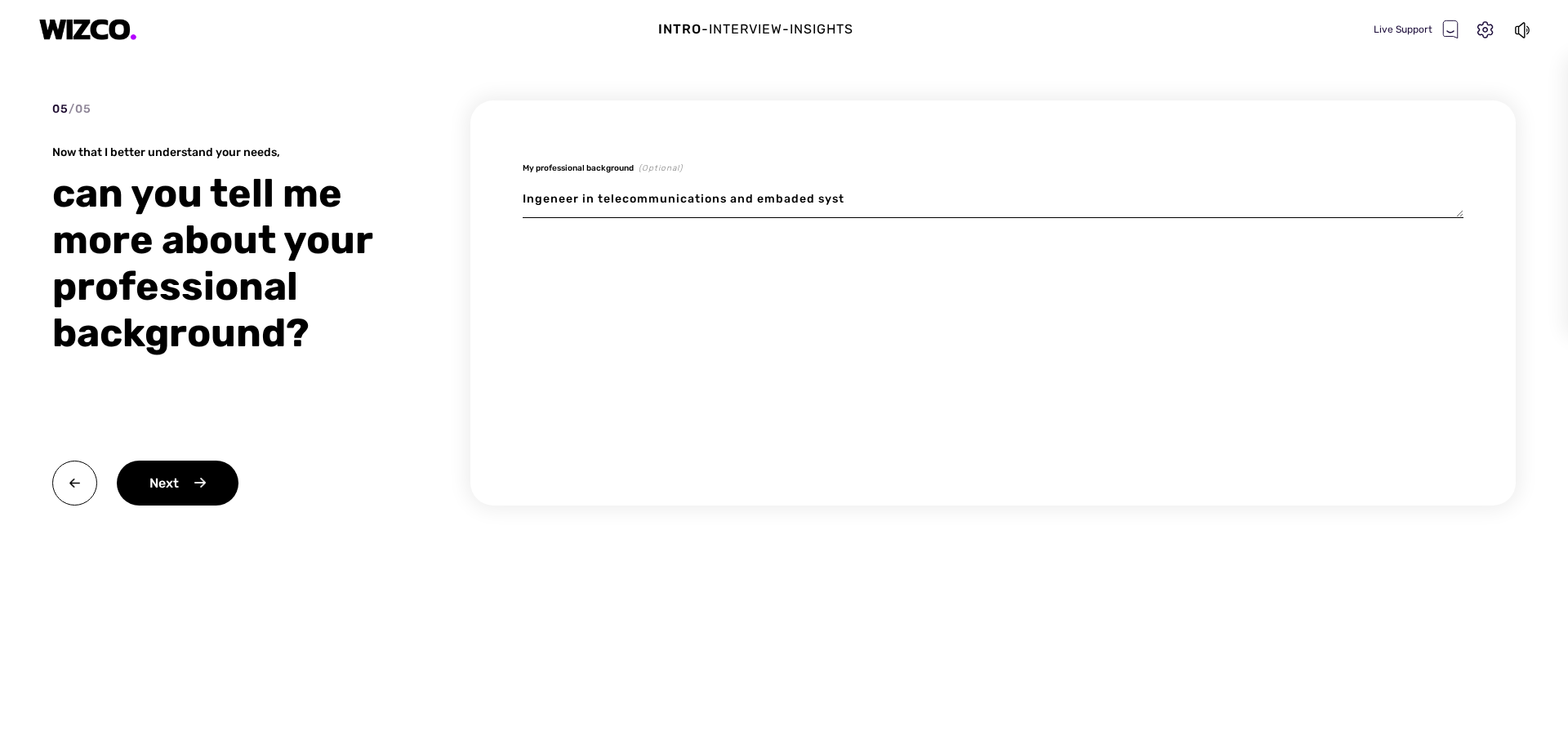
type textarea "Ingeneer in telecommunications and embaded syste"
type textarea "x"
click at [129, 488] on div "Next" at bounding box center [178, 483] width 122 height 45
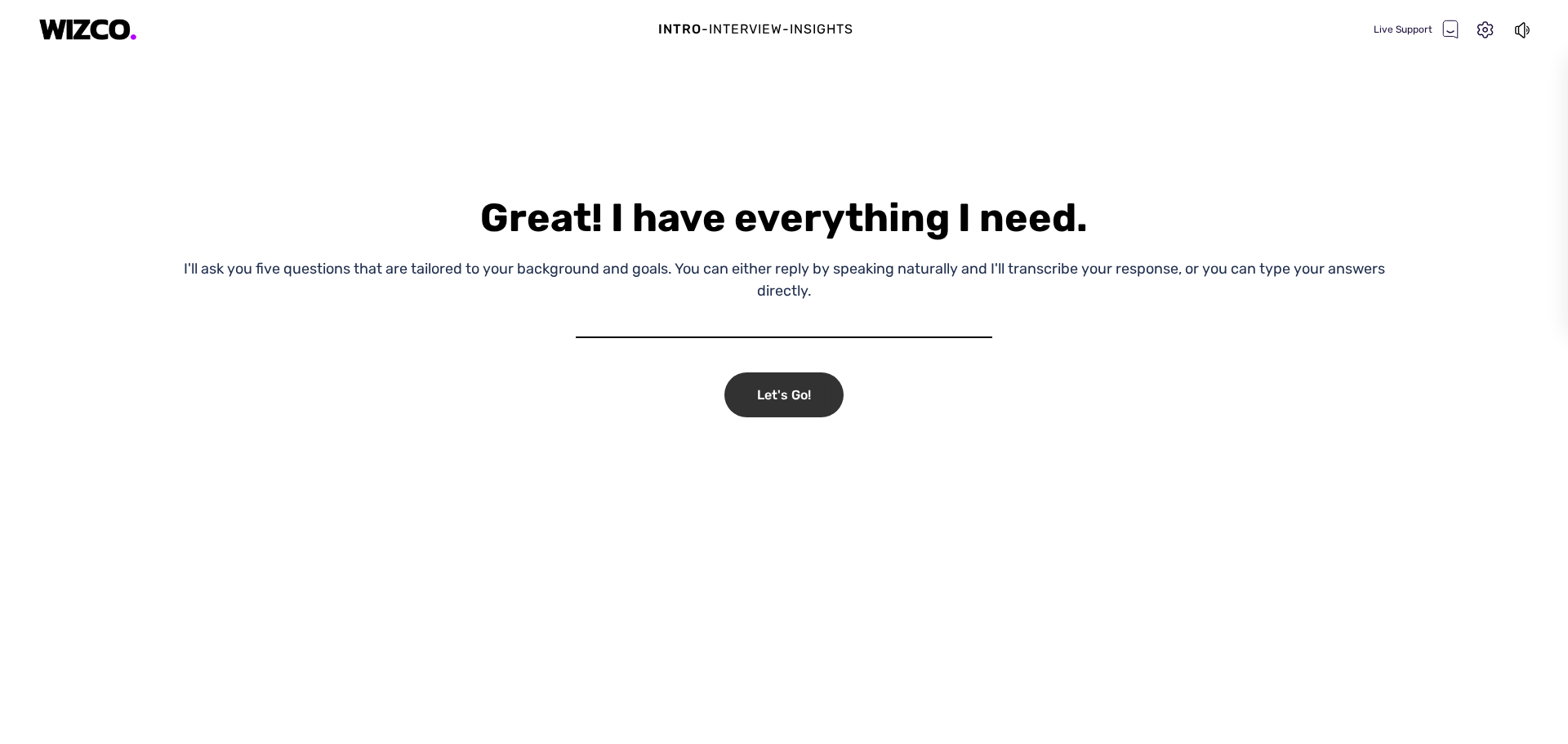
click at [799, 403] on div "Let's Go!" at bounding box center [784, 395] width 119 height 45
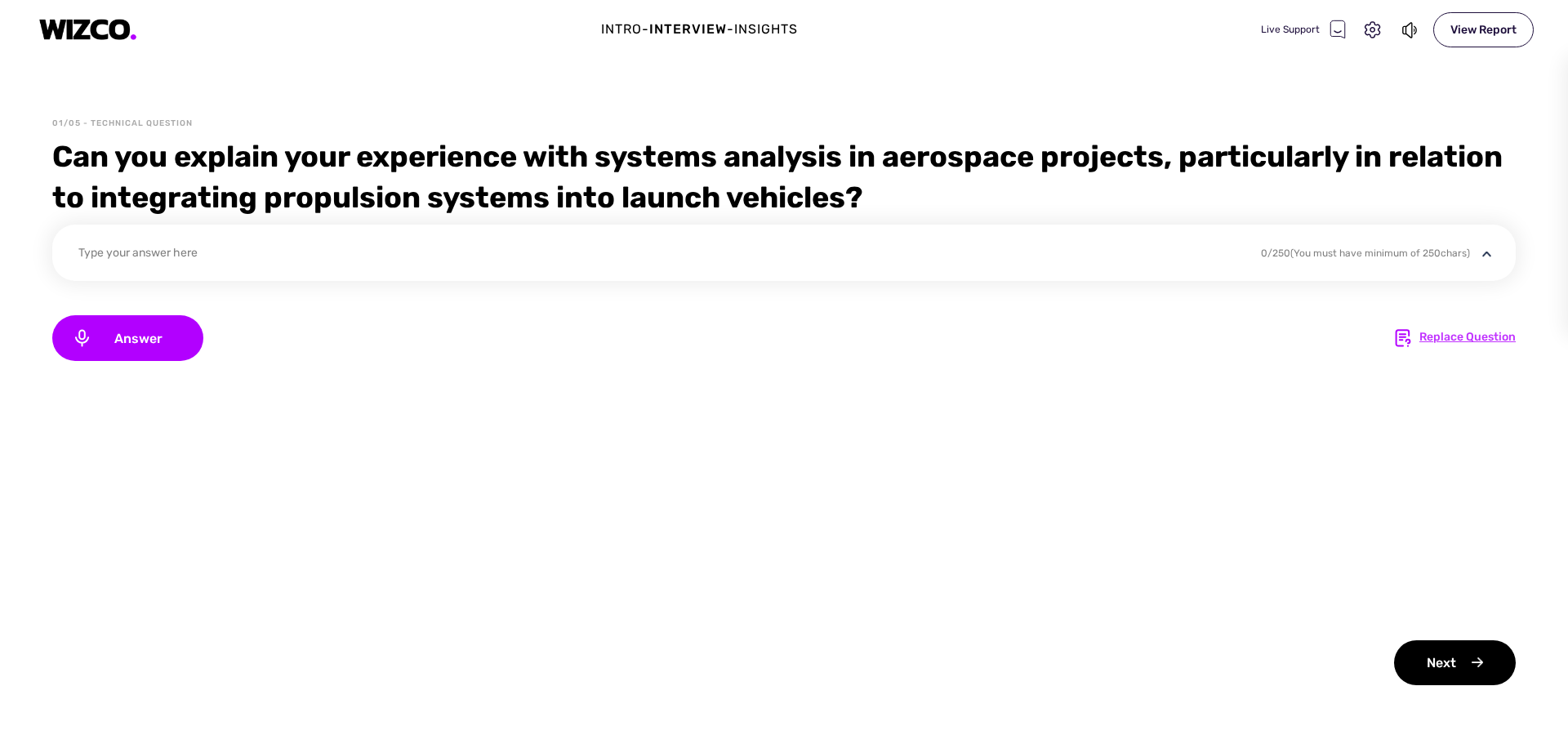
click at [1482, 338] on div "Replace Question" at bounding box center [1468, 338] width 97 height 19
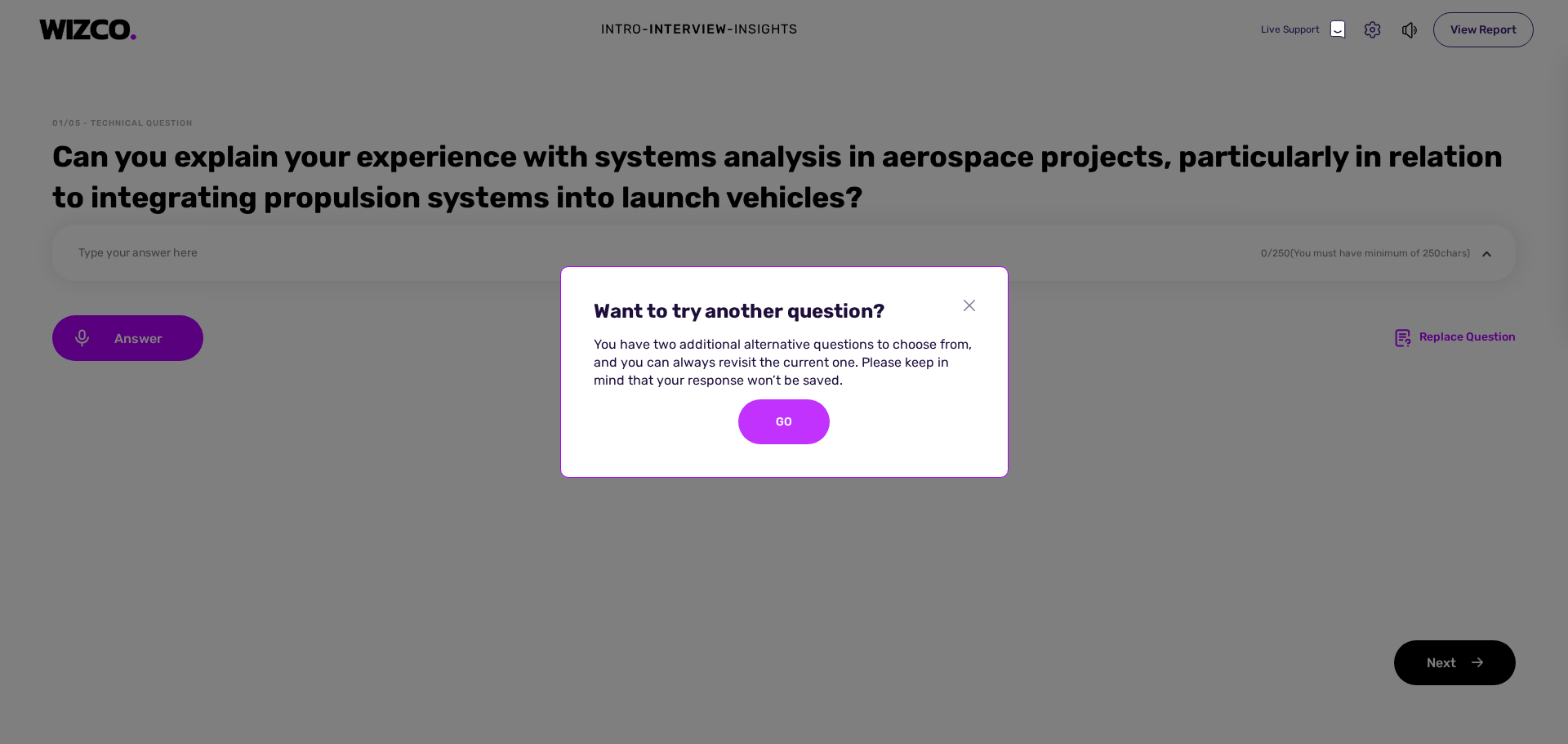
click at [774, 415] on div "GO" at bounding box center [784, 422] width 92 height 45
